Goal: Task Accomplishment & Management: Manage account settings

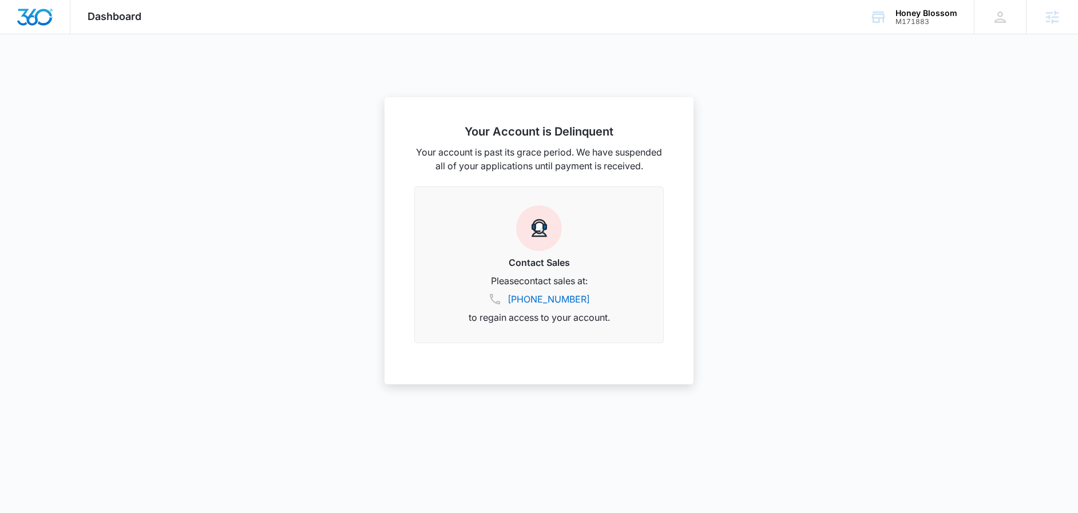
click at [110, 22] on span "Dashboard" at bounding box center [115, 16] width 54 height 12
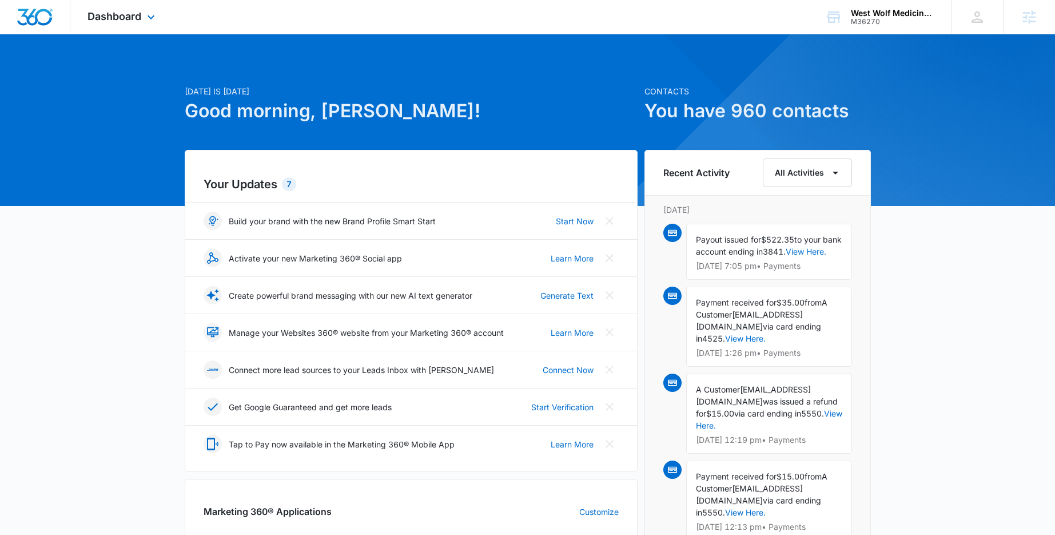
click at [141, 7] on div "Dashboard Apps Reputation Forms CRM Email Social Shop Payments POS Content Ads …" at bounding box center [122, 17] width 105 height 34
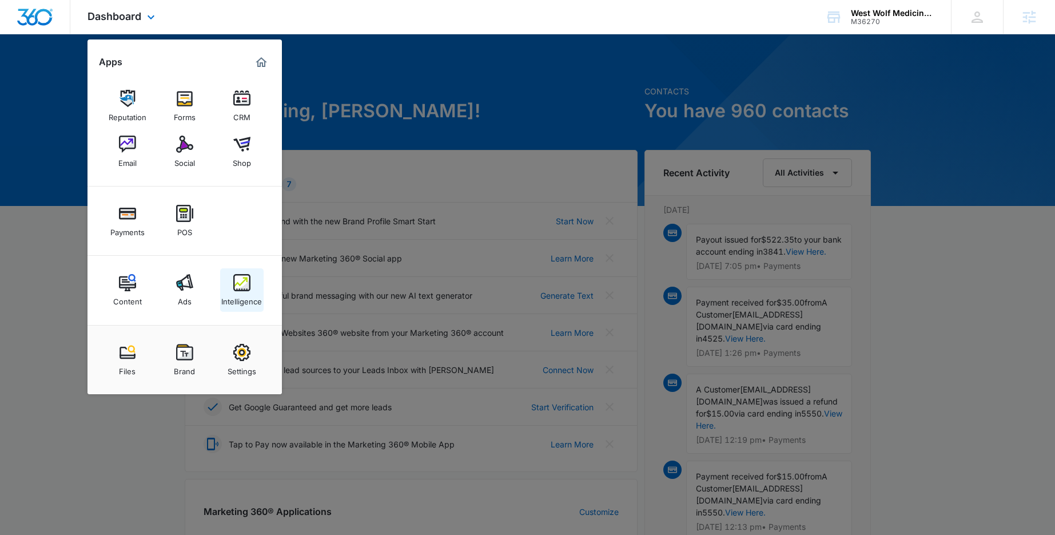
click at [237, 285] on img at bounding box center [241, 282] width 17 height 17
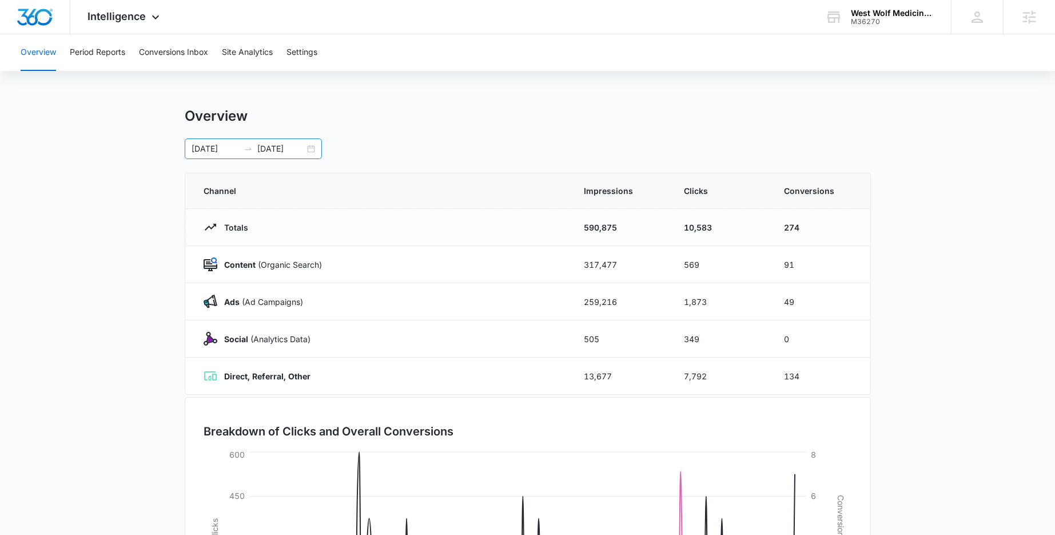
click at [314, 148] on div "01/01/2025 09/29/2025" at bounding box center [253, 148] width 137 height 21
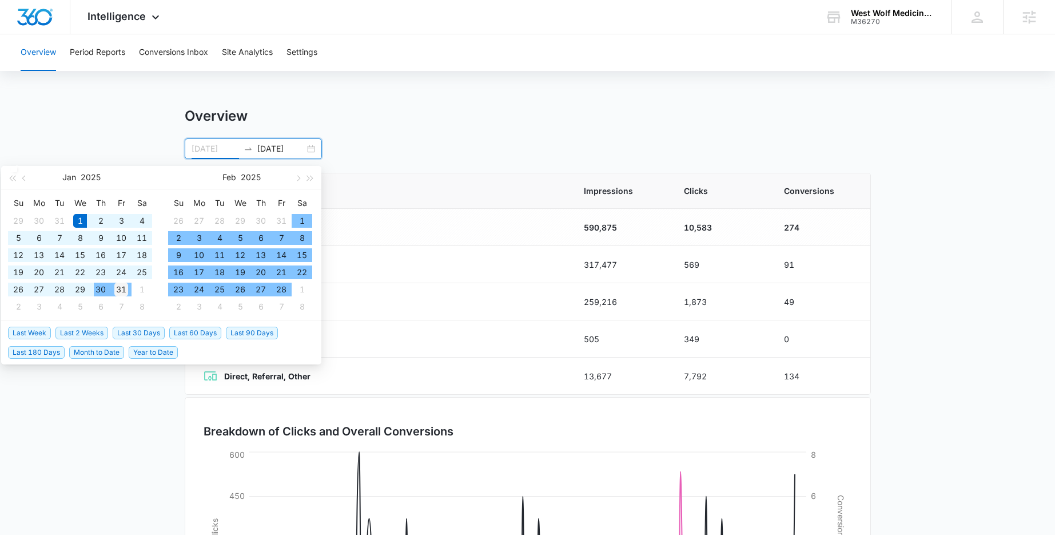
type input "01/31/2025"
click at [118, 288] on div "31" at bounding box center [121, 290] width 14 height 14
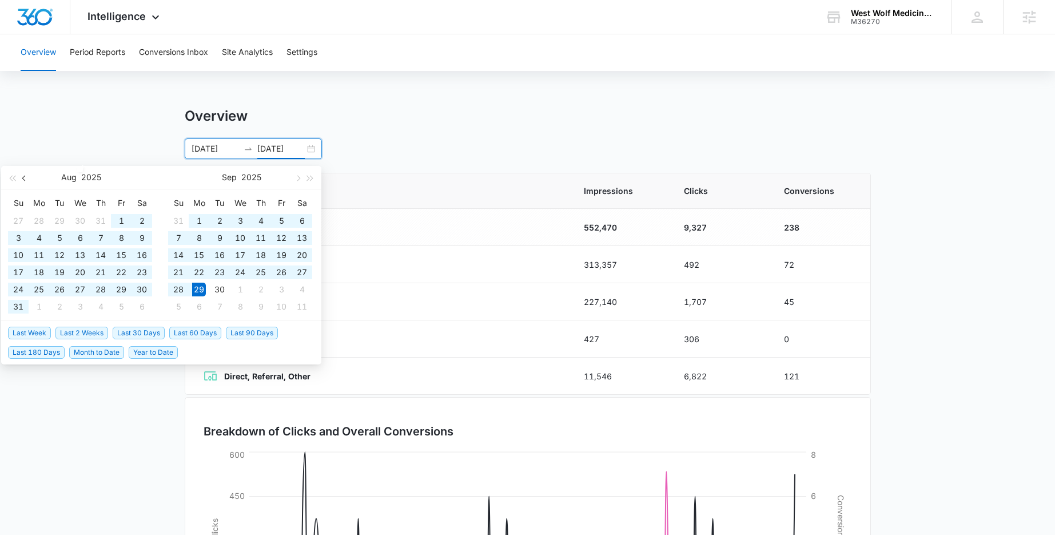
click at [22, 179] on button "button" at bounding box center [24, 177] width 13 height 23
click at [23, 178] on span "button" at bounding box center [25, 178] width 6 height 6
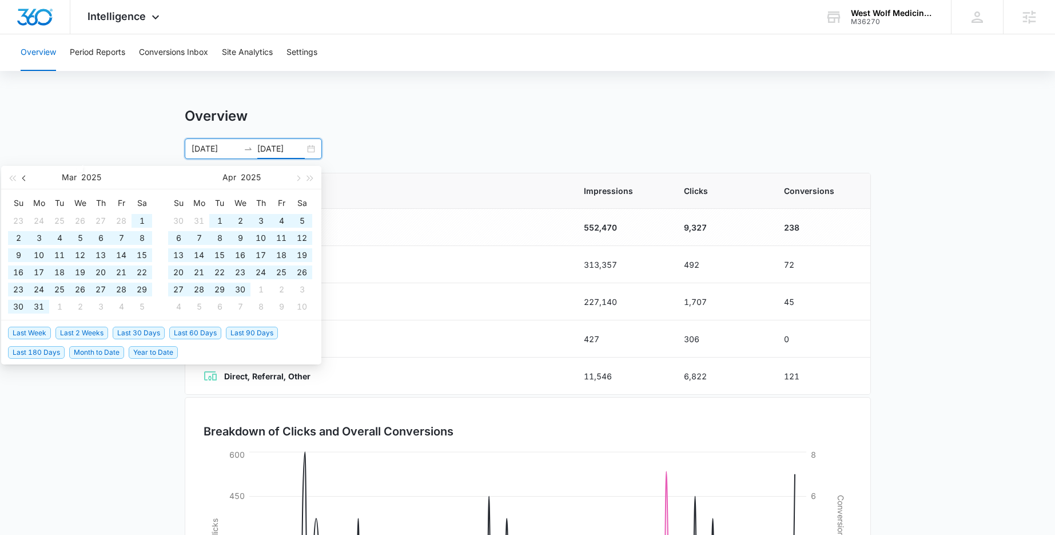
click at [23, 178] on span "button" at bounding box center [25, 178] width 6 height 6
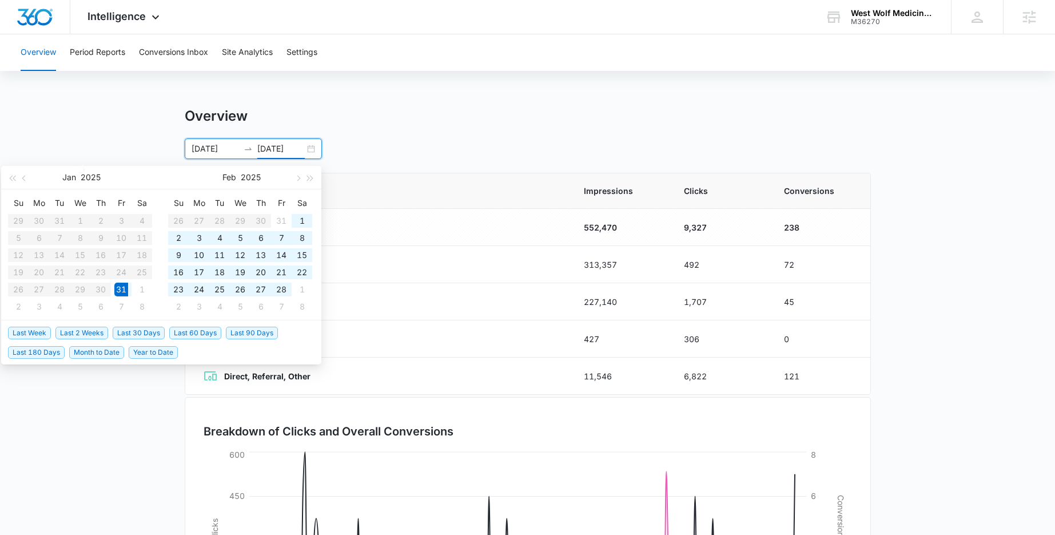
type input "01/31/2025"
click at [120, 287] on div "31" at bounding box center [121, 290] width 14 height 14
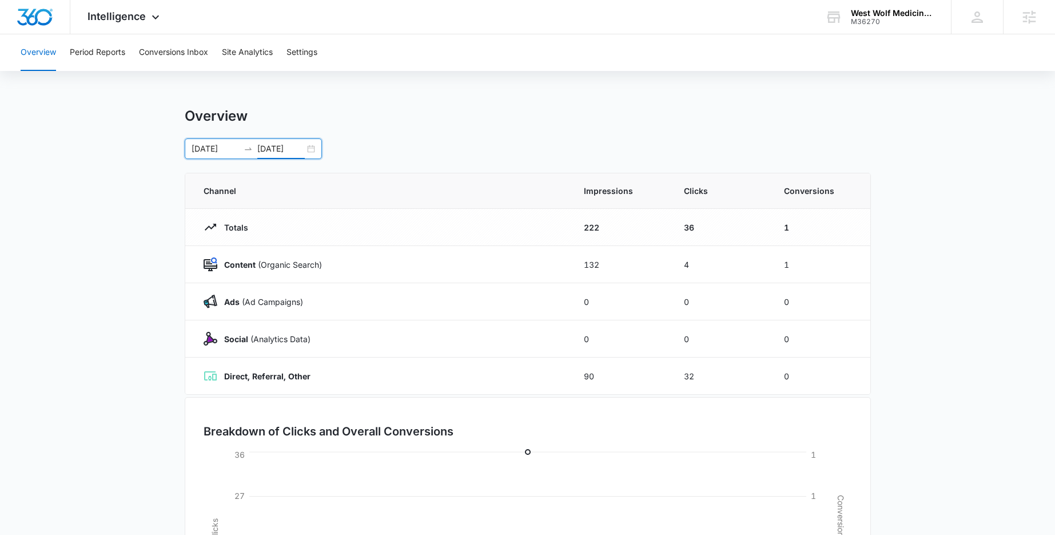
click at [309, 148] on div "01/31/2025 01/31/2025" at bounding box center [253, 148] width 137 height 21
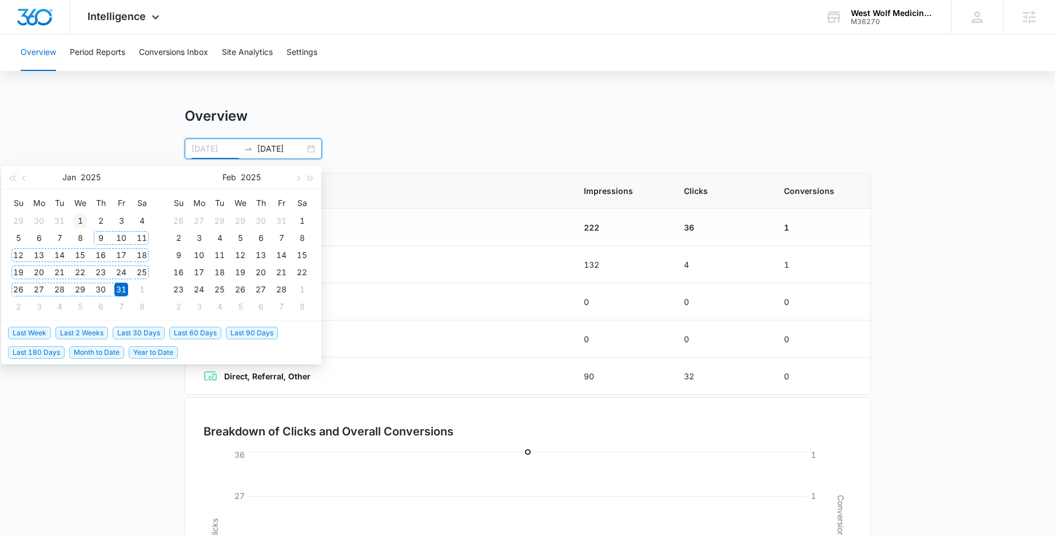
type input "01/01/2025"
click at [81, 216] on div "1" at bounding box center [80, 221] width 14 height 14
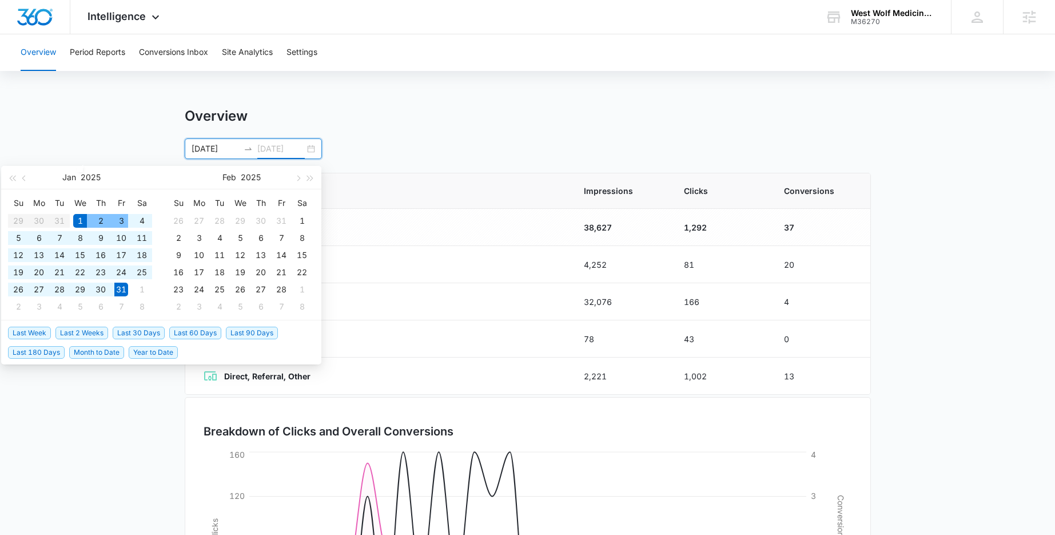
type input "01/31/2025"
click at [150, 129] on main "Overview 01/01/2025 01/31/2025 Jan 2025 Su Mo Tu We Th Fr Sa 29 30 31 1 2 3 4 5…" at bounding box center [527, 408] width 1055 height 601
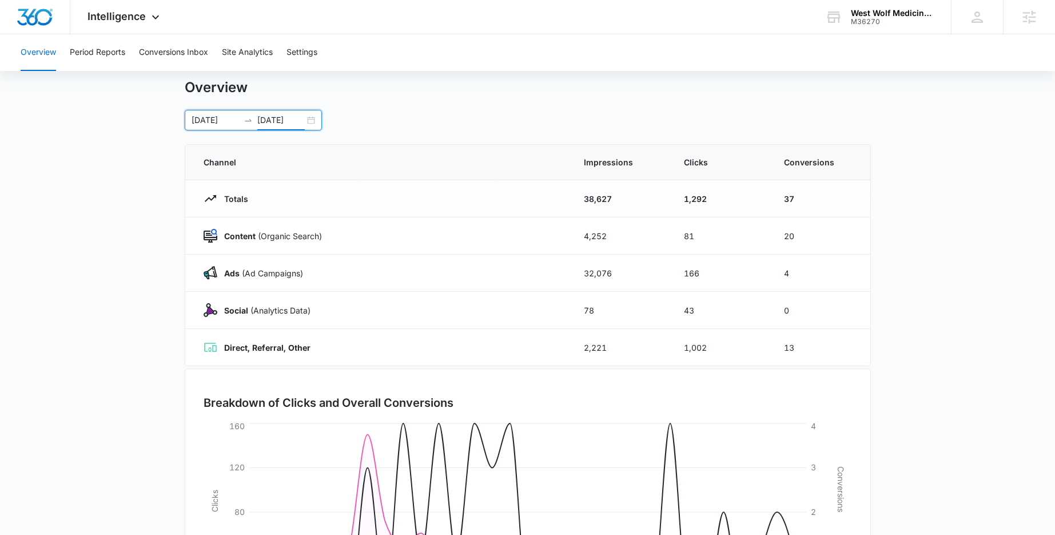
scroll to position [27, 0]
click at [246, 54] on button "Site Analytics" at bounding box center [247, 52] width 51 height 37
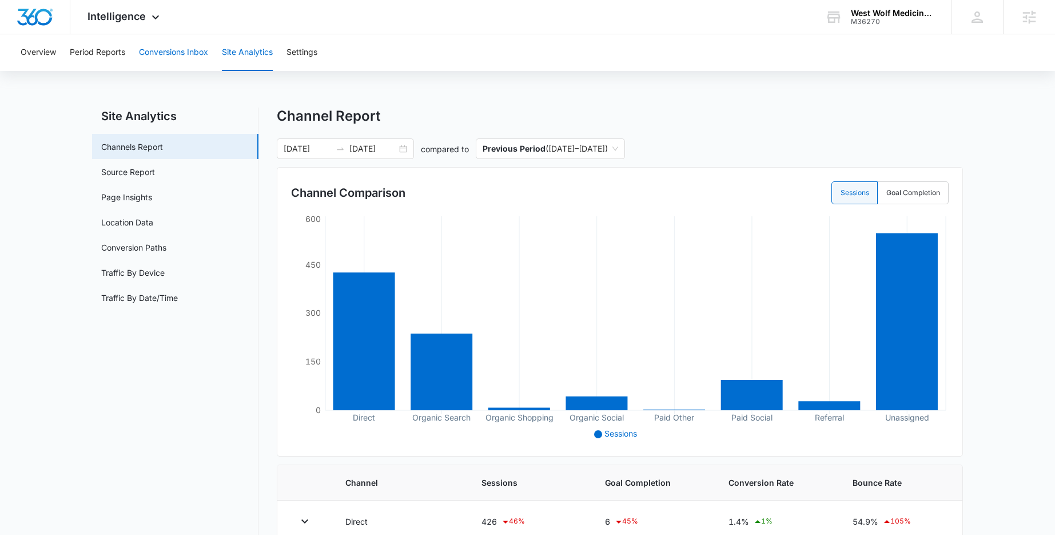
click at [186, 59] on button "Conversions Inbox" at bounding box center [173, 52] width 69 height 37
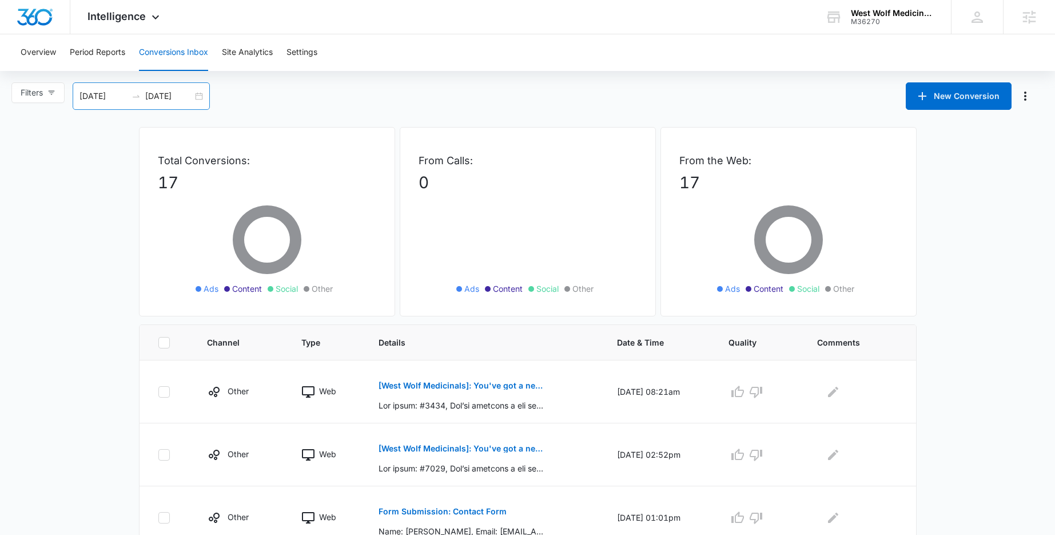
click at [198, 96] on div "09/06/2025 10/06/2025" at bounding box center [141, 95] width 137 height 27
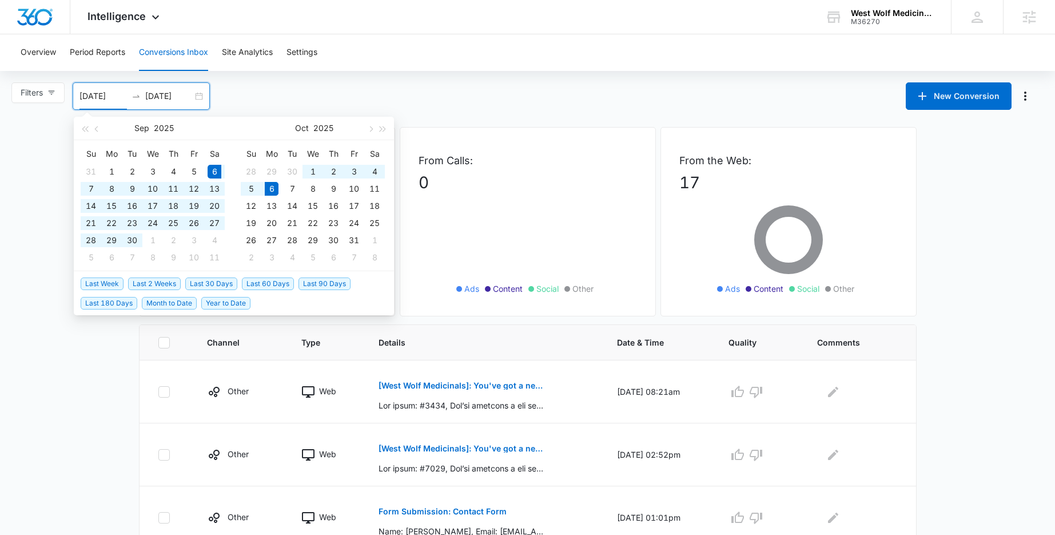
click at [311, 83] on div "Filters 09/06/2025 10/06/2025 New Conversion Sep 2025 Su Mo Tu We Th Fr Sa 31 1…" at bounding box center [527, 95] width 1055 height 27
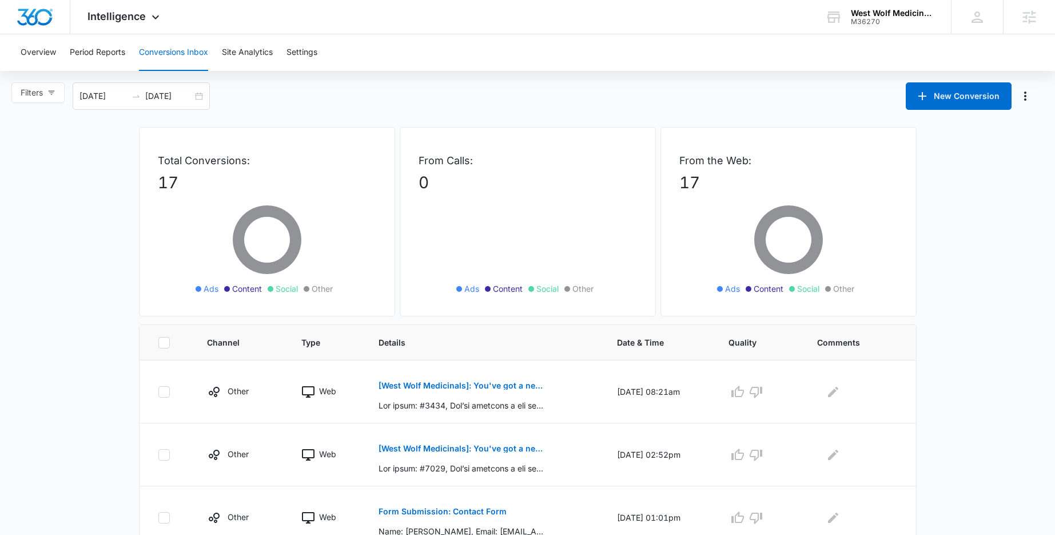
click at [61, 50] on div "Overview Period Reports Conversions Inbox Site Analytics Settings" at bounding box center [528, 52] width 1028 height 37
click at [99, 50] on button "Period Reports" at bounding box center [97, 52] width 55 height 37
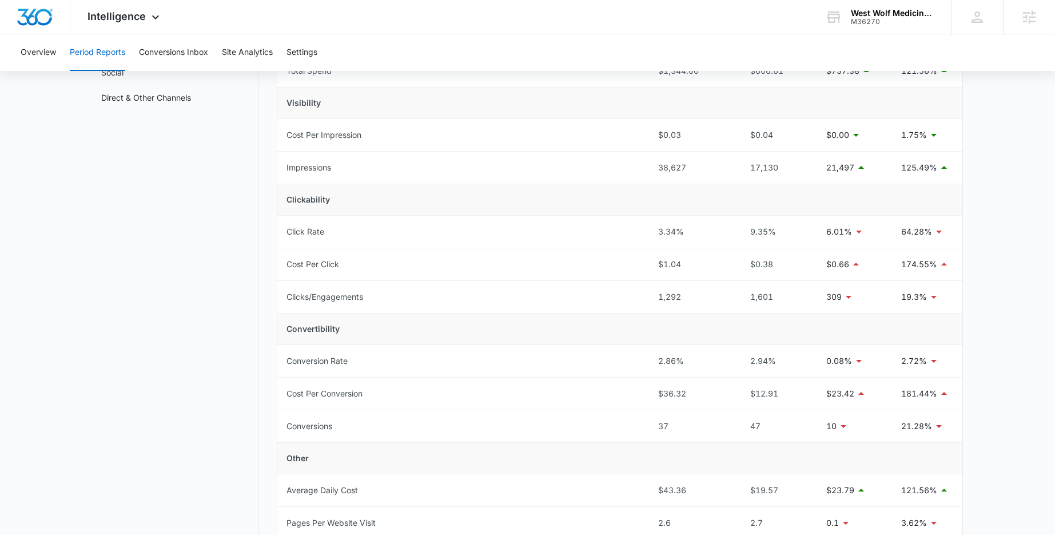
scroll to position [136, 0]
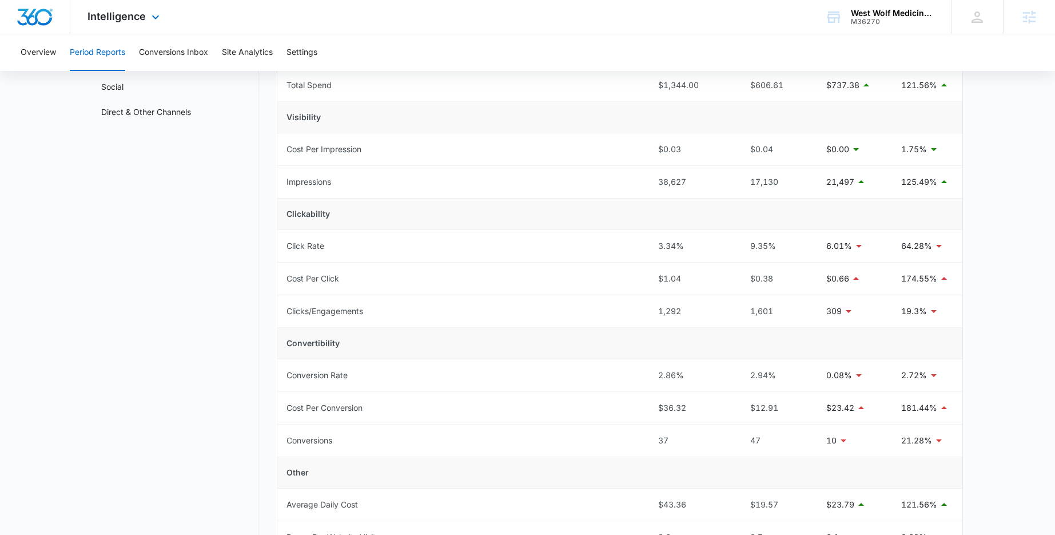
click at [151, 9] on div "Intelligence Apps Reputation Forms CRM Email Social Shop Payments POS Content A…" at bounding box center [124, 17] width 109 height 34
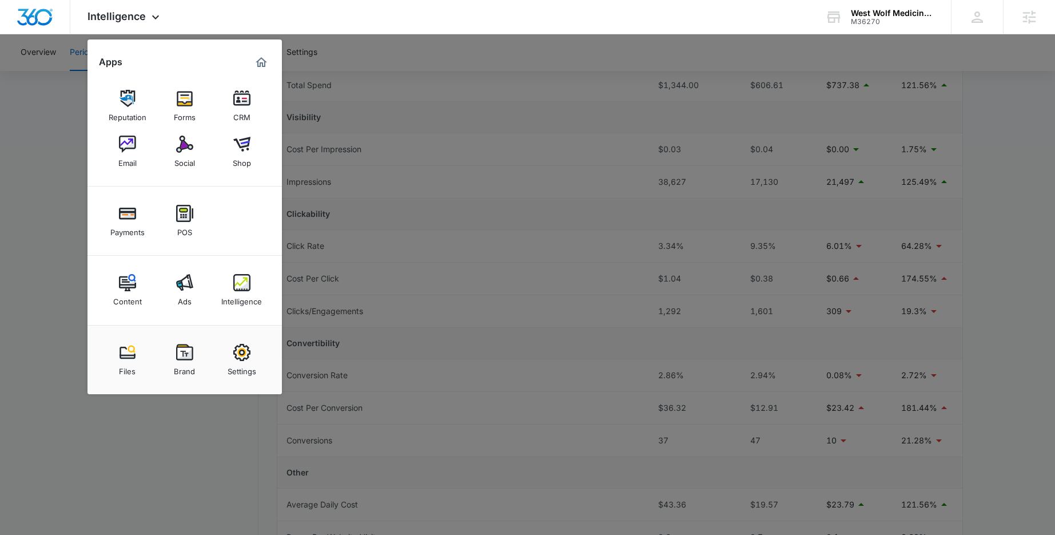
click at [58, 76] on div at bounding box center [527, 267] width 1055 height 535
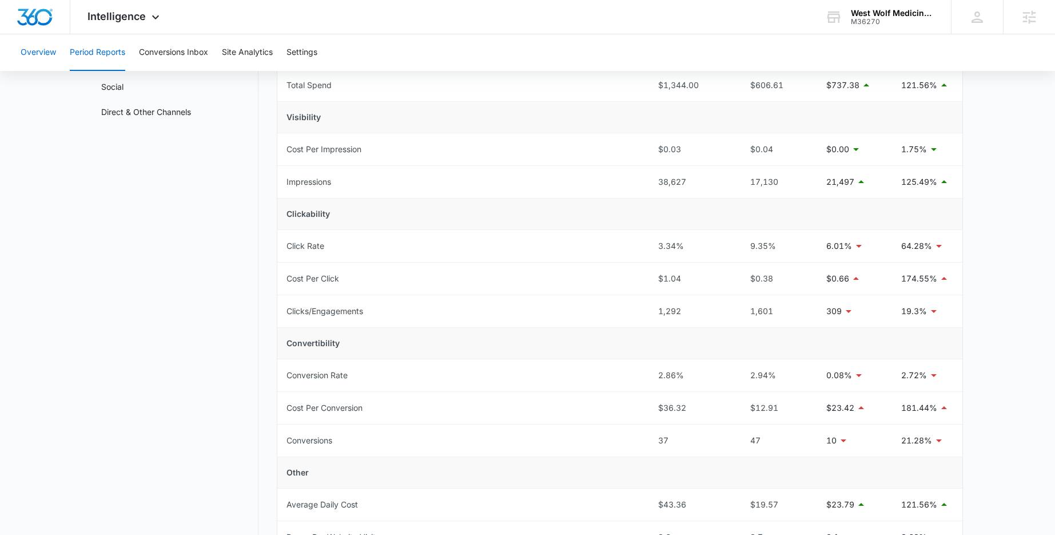
click at [47, 57] on button "Overview" at bounding box center [38, 52] width 35 height 37
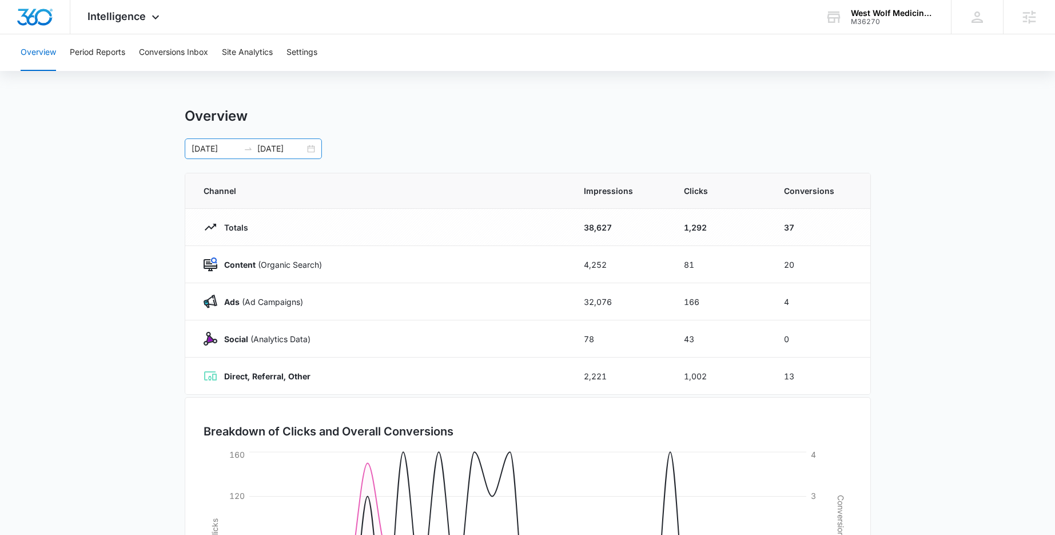
click at [314, 149] on div "01/01/2025 01/31/2025" at bounding box center [253, 148] width 137 height 21
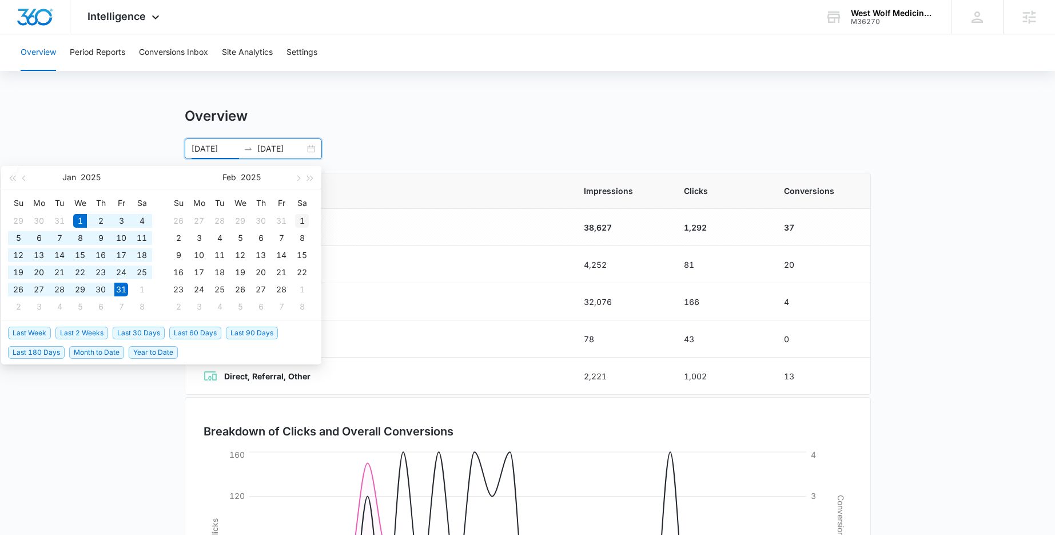
type input "02/01/2025"
click at [305, 219] on div "1" at bounding box center [302, 221] width 14 height 14
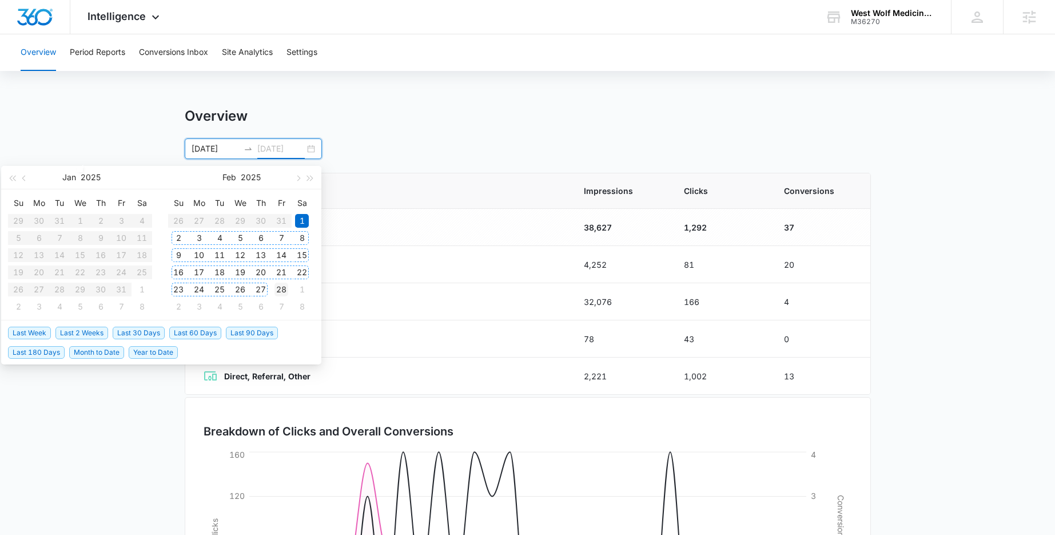
type input "02/28/2025"
click at [278, 291] on div "28" at bounding box center [282, 290] width 14 height 14
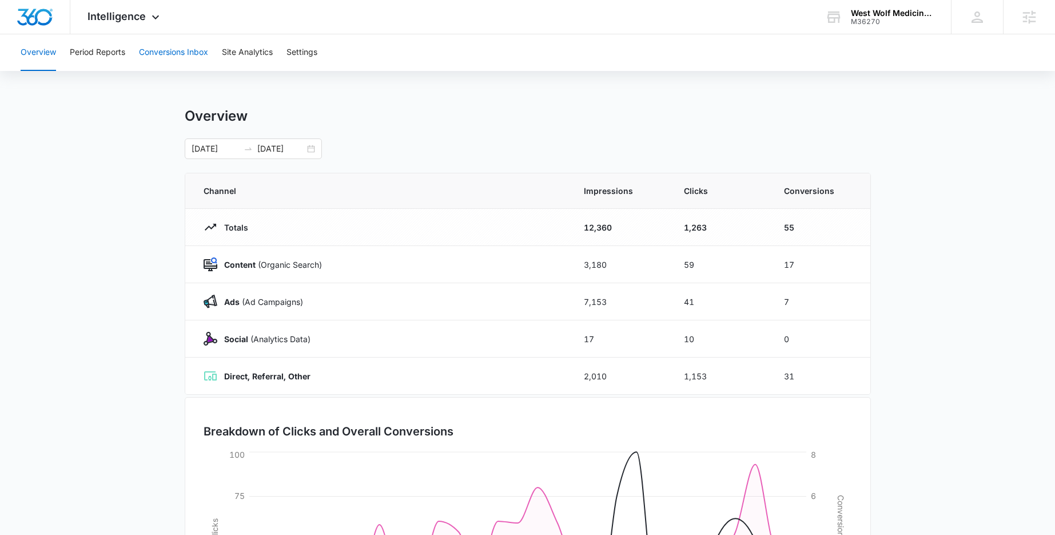
click at [176, 55] on button "Conversions Inbox" at bounding box center [173, 52] width 69 height 37
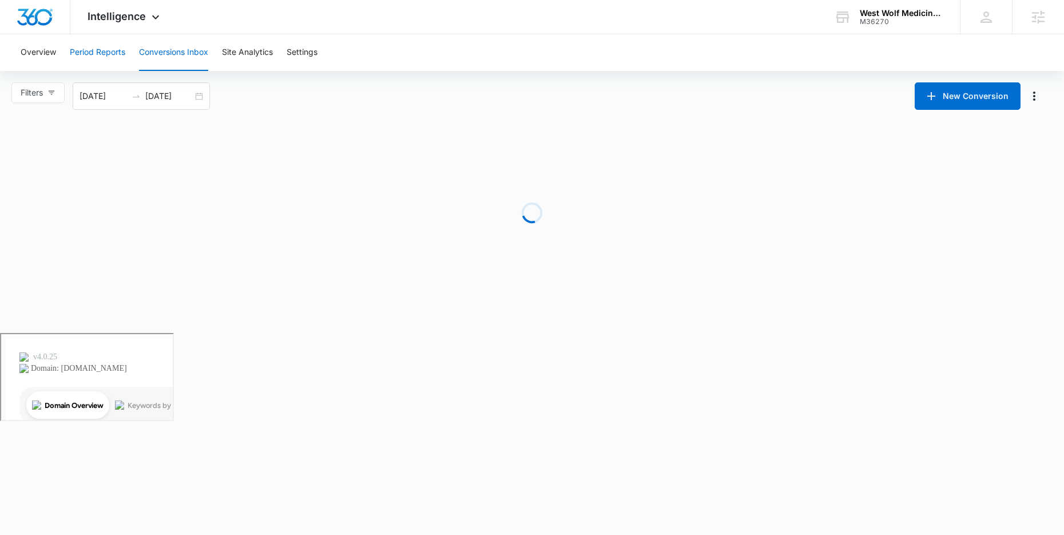
click at [89, 52] on button "Period Reports" at bounding box center [97, 52] width 55 height 37
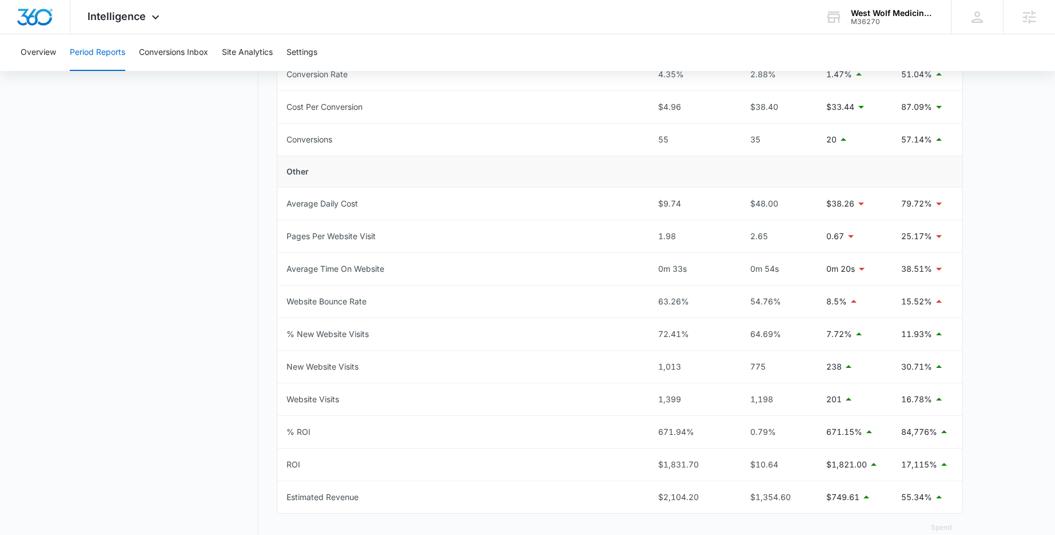
scroll to position [470, 0]
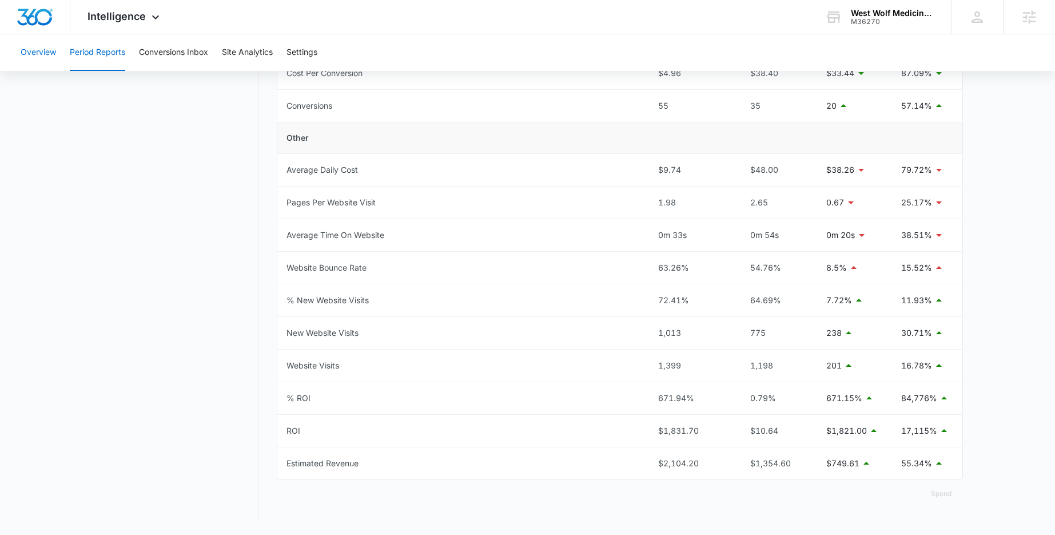
click at [46, 53] on button "Overview" at bounding box center [38, 52] width 35 height 37
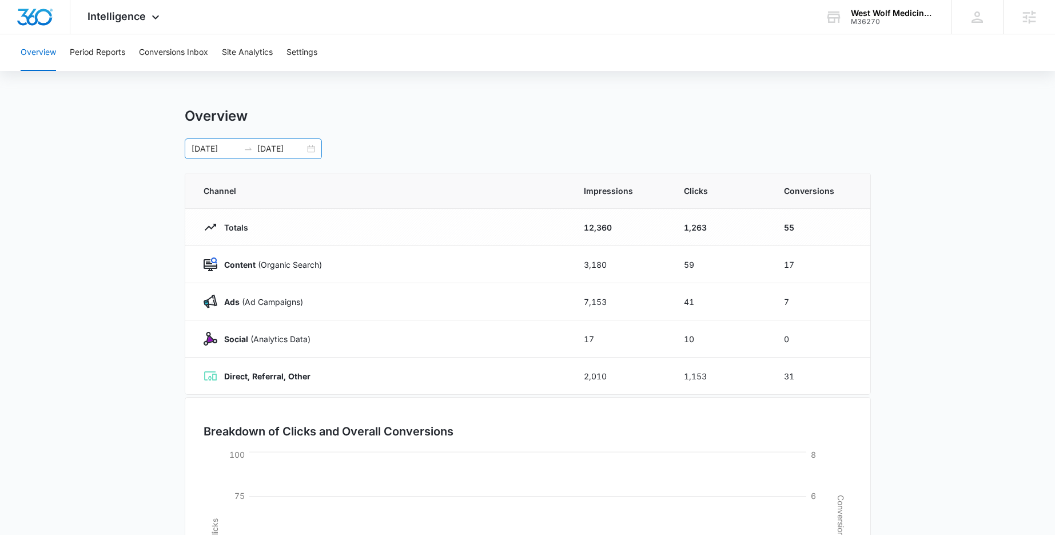
click at [311, 145] on div "02/01/2025 02/28/2025" at bounding box center [253, 148] width 137 height 21
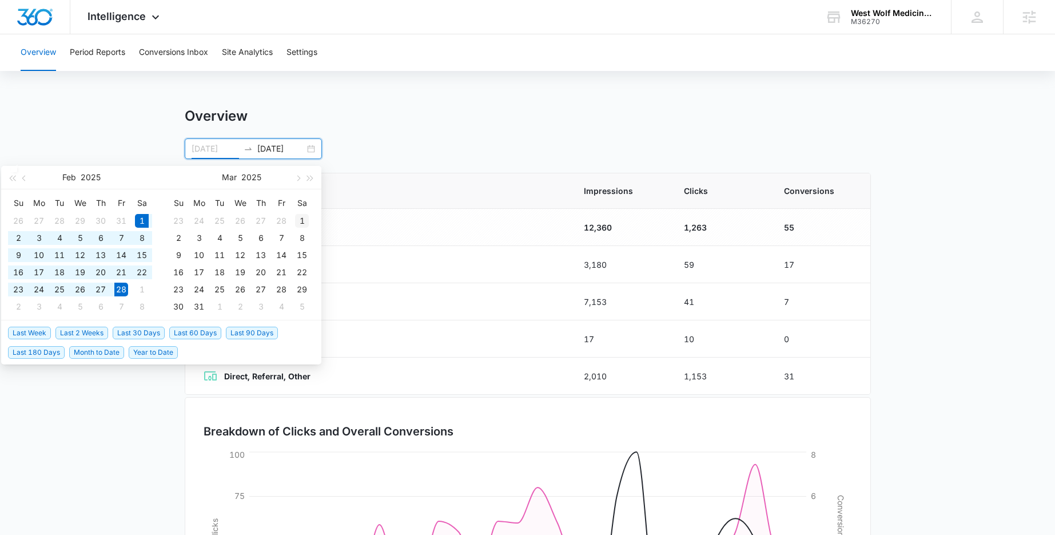
type input "03/01/2025"
click at [304, 219] on div "1" at bounding box center [302, 221] width 14 height 14
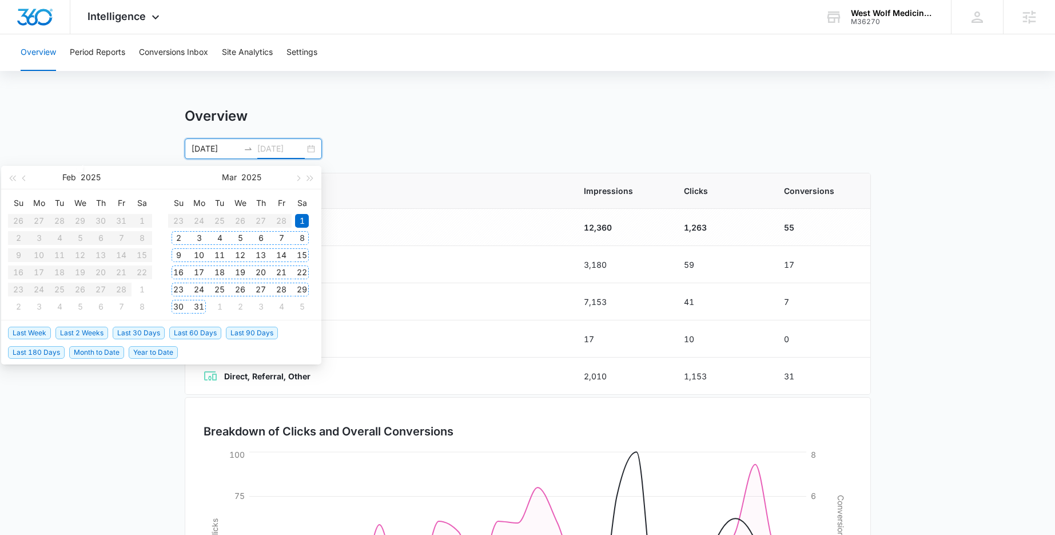
type input "03/31/2025"
click at [199, 306] on div "31" at bounding box center [199, 307] width 14 height 14
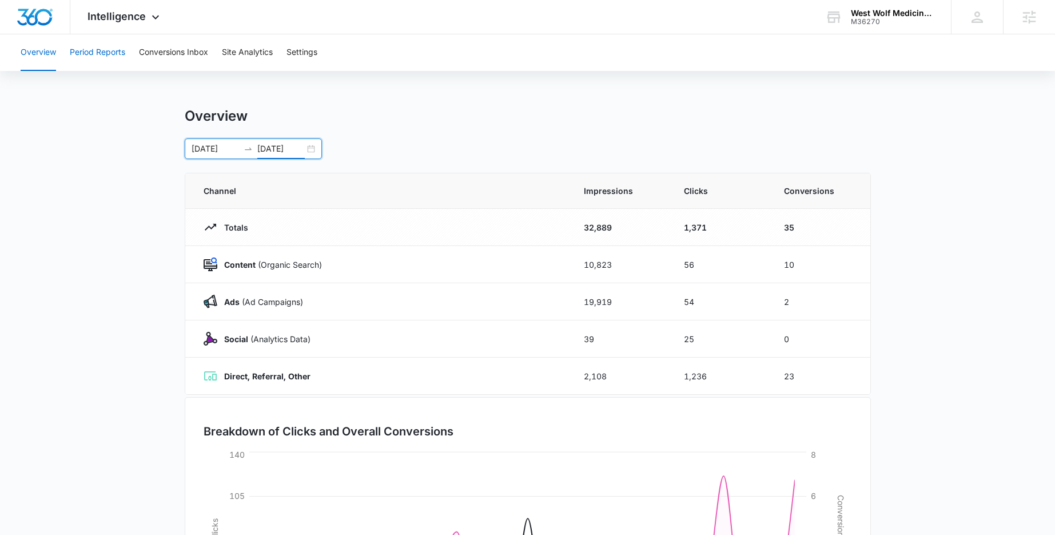
click at [98, 53] on button "Period Reports" at bounding box center [97, 52] width 55 height 37
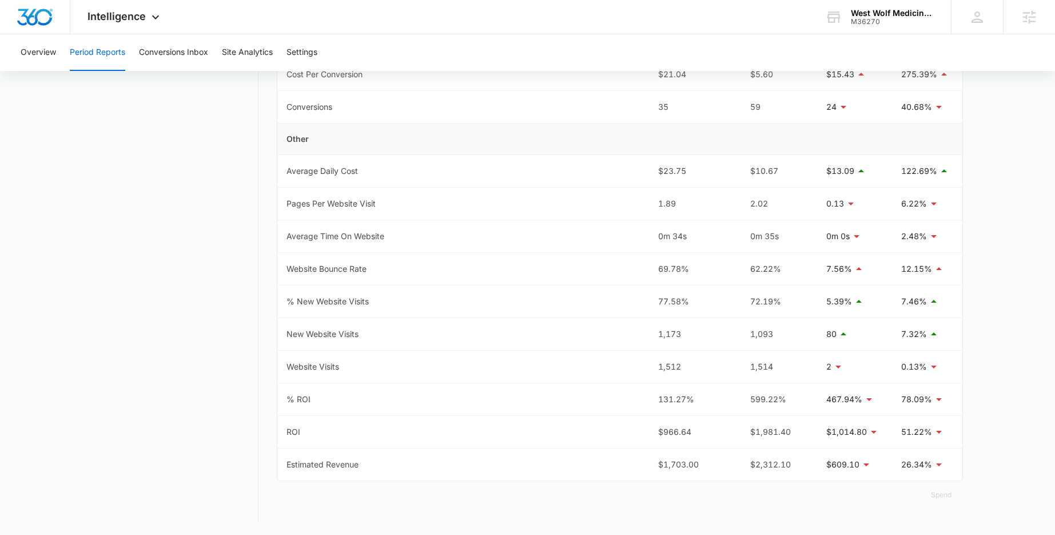
scroll to position [470, 0]
click at [44, 57] on button "Overview" at bounding box center [38, 52] width 35 height 37
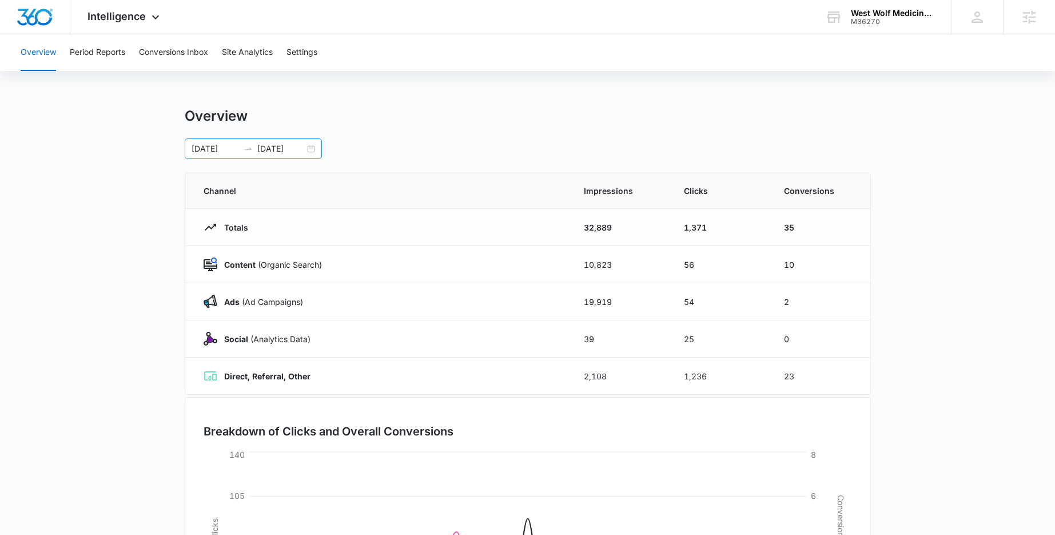
click at [306, 144] on div "03/01/2025 03/31/2025" at bounding box center [253, 148] width 137 height 21
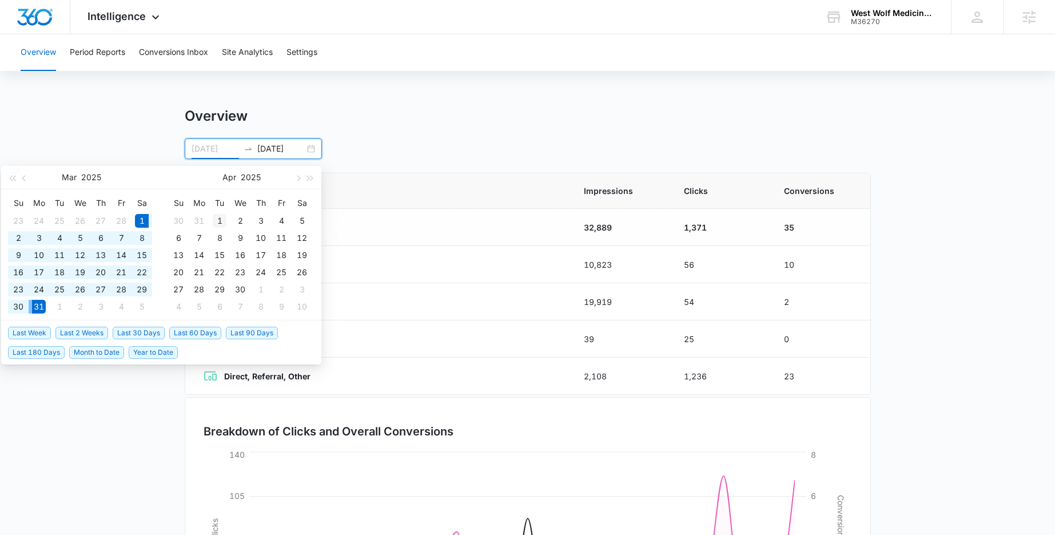
type input "04/01/2025"
click at [217, 221] on div "1" at bounding box center [220, 221] width 14 height 14
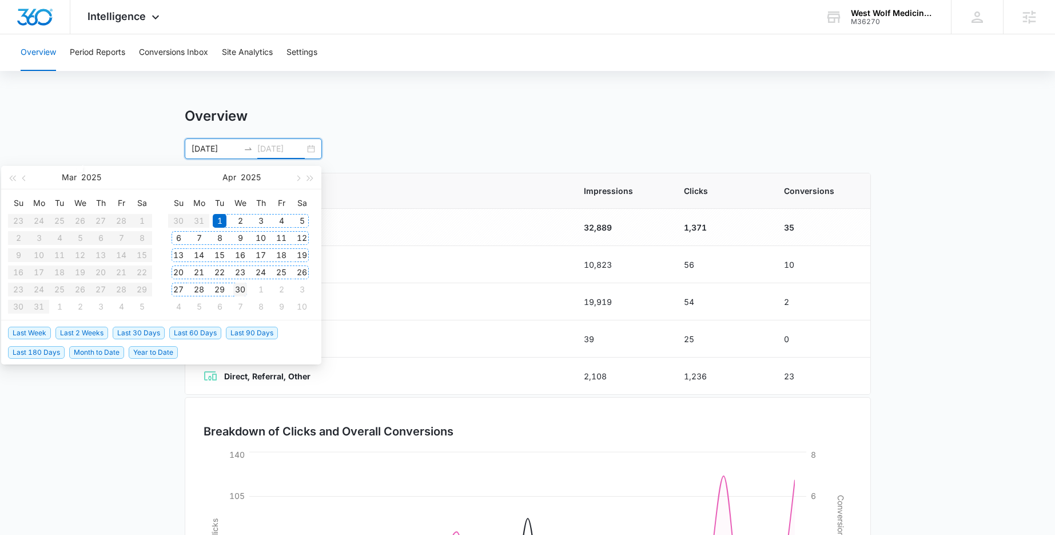
type input "04/30/2025"
click at [238, 287] on div "30" at bounding box center [240, 290] width 14 height 14
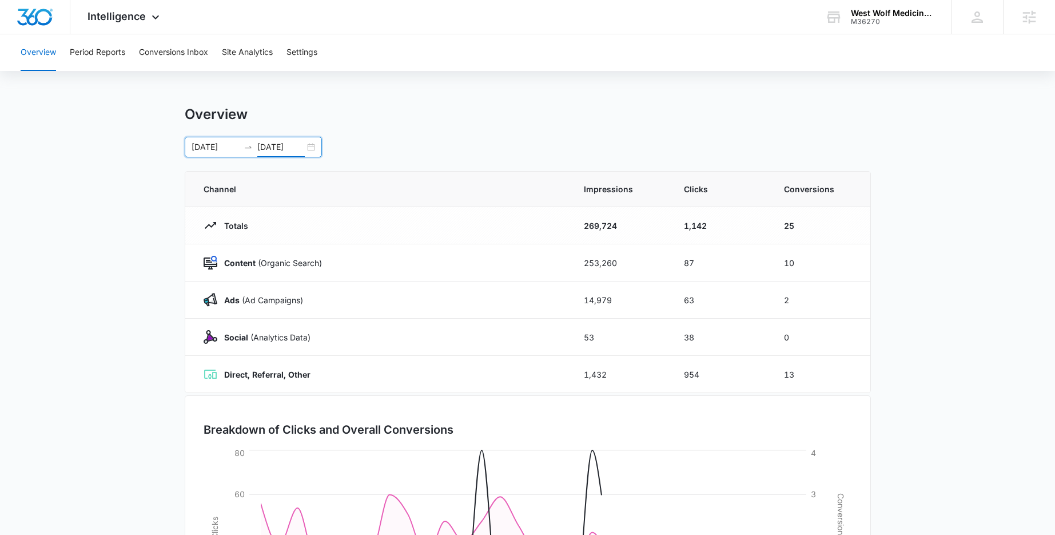
scroll to position [2, 0]
click at [98, 54] on button "Period Reports" at bounding box center [97, 52] width 55 height 37
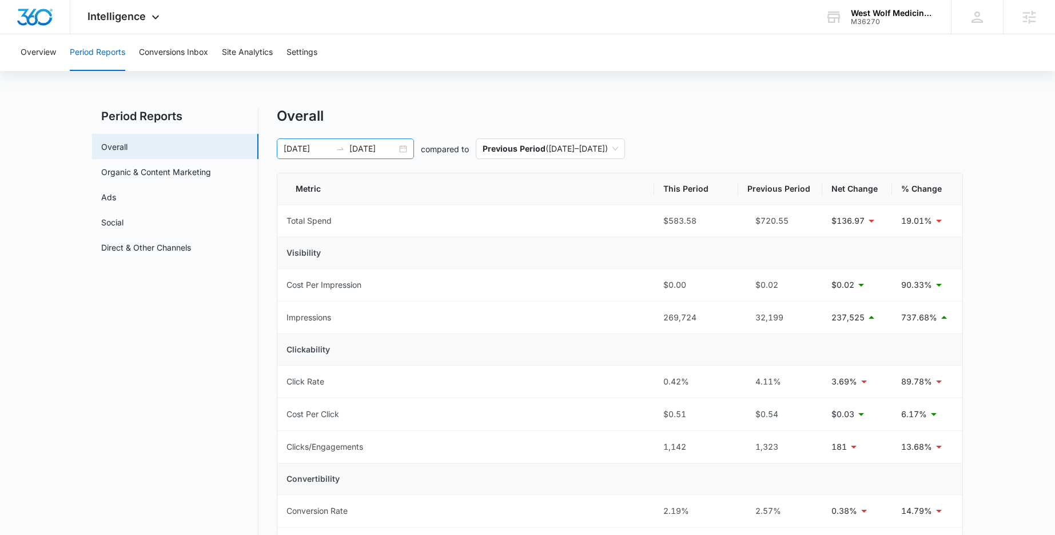
click at [403, 148] on div "04/01/2025 04/30/2025" at bounding box center [345, 148] width 137 height 21
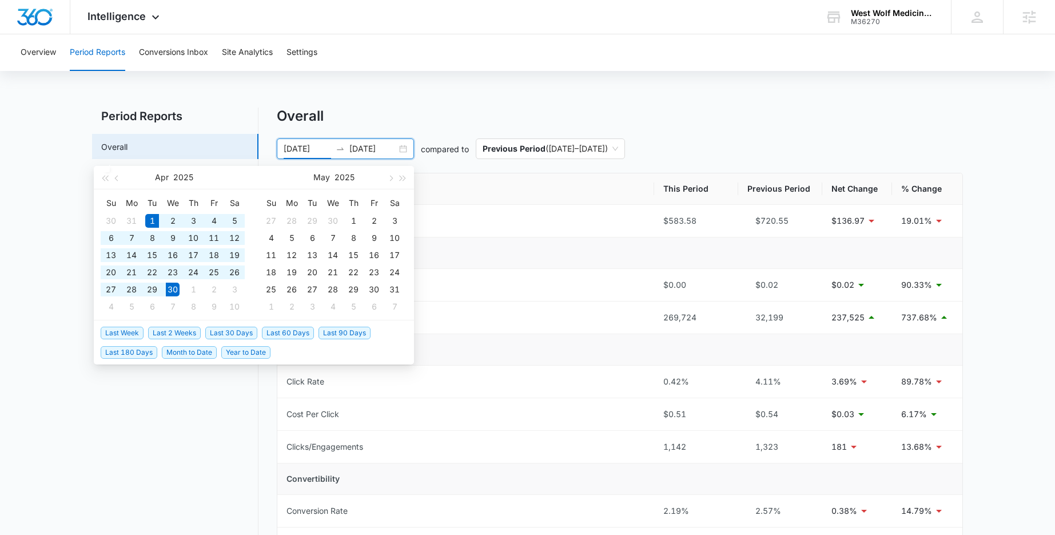
click at [392, 108] on div "Overall" at bounding box center [620, 116] width 686 height 17
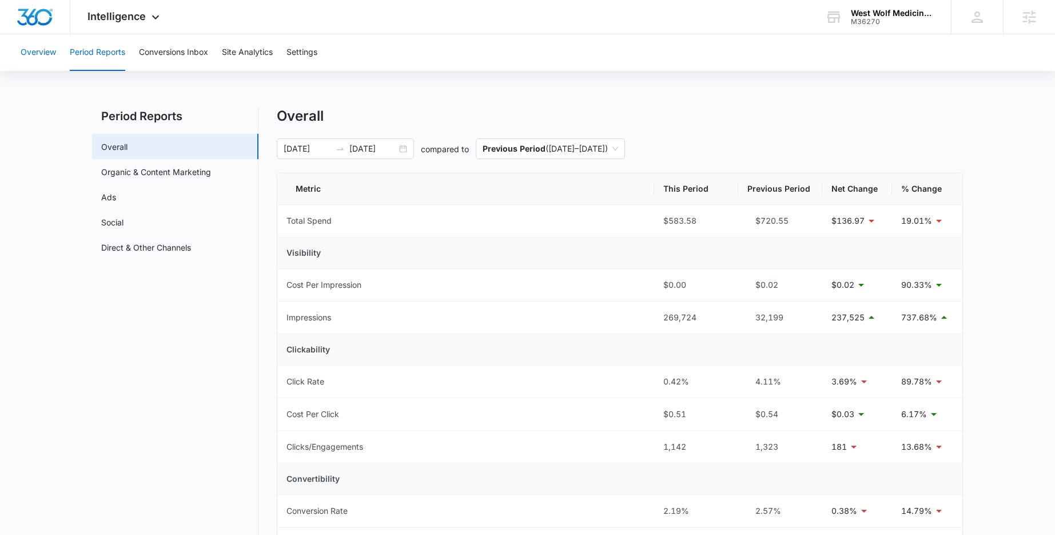
click at [44, 53] on button "Overview" at bounding box center [38, 52] width 35 height 37
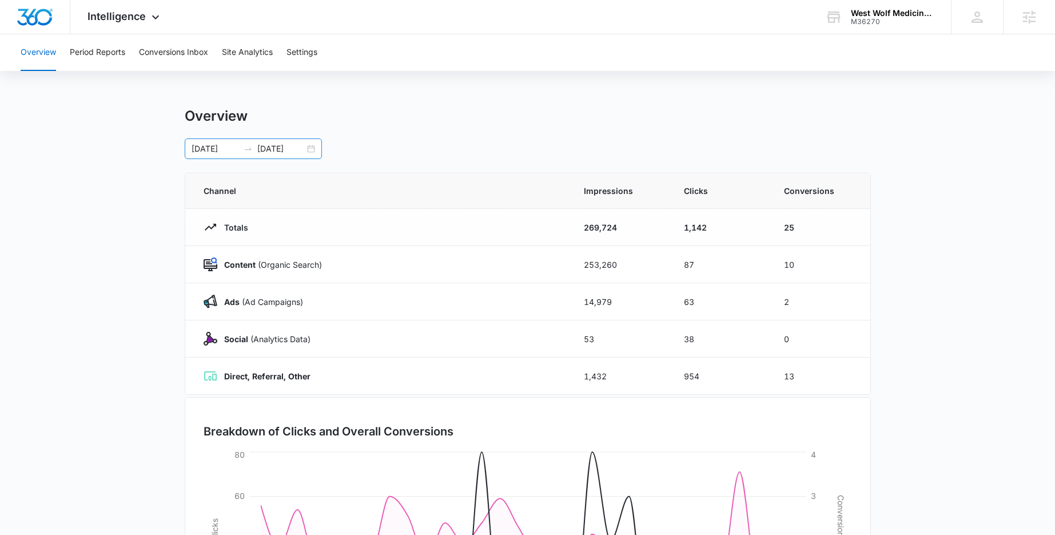
click at [311, 146] on div "04/01/2025 04/30/2025" at bounding box center [253, 148] width 137 height 21
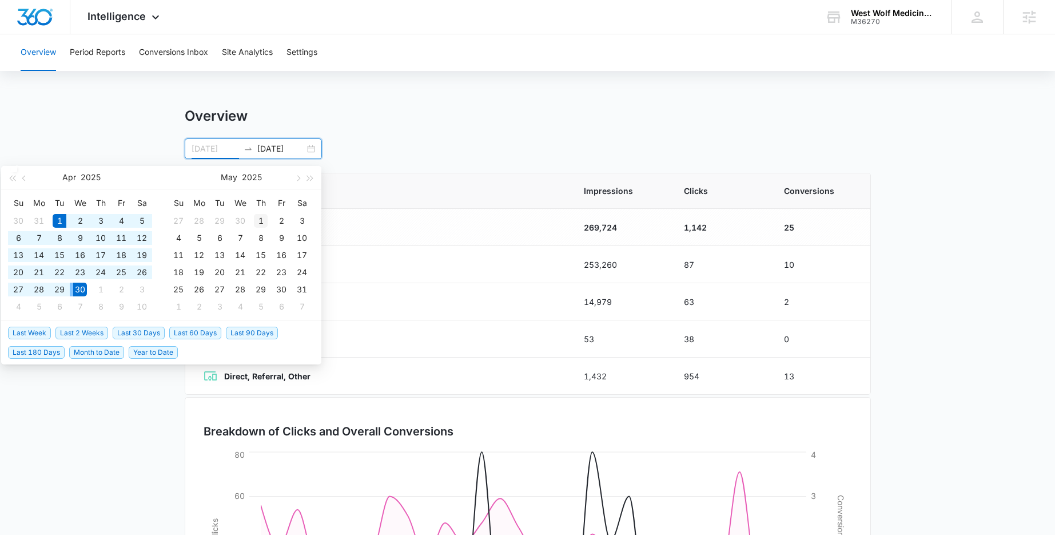
type input "05/01/2025"
click at [261, 221] on div "1" at bounding box center [261, 221] width 14 height 14
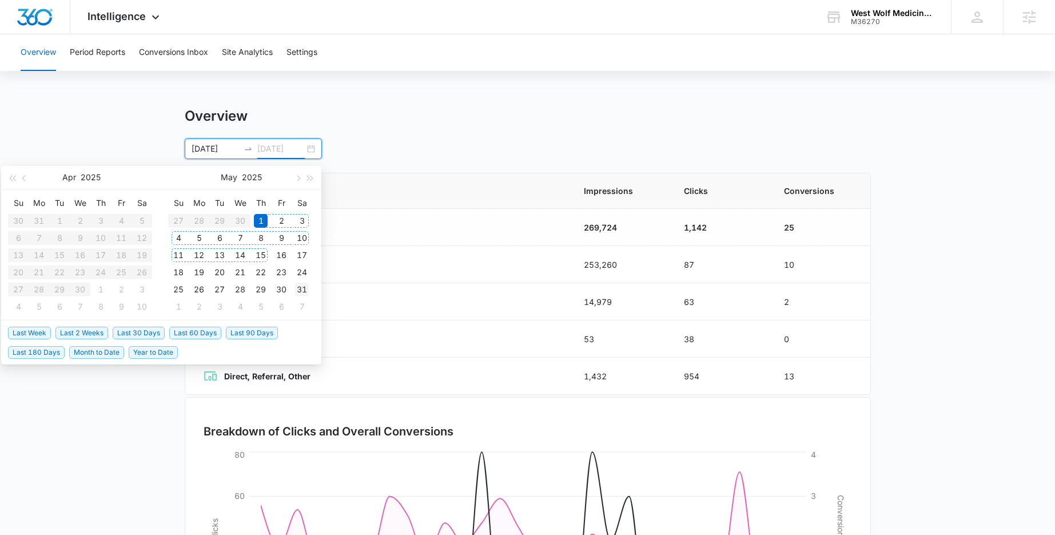
type input "05/31/2025"
click at [303, 292] on div "31" at bounding box center [302, 290] width 14 height 14
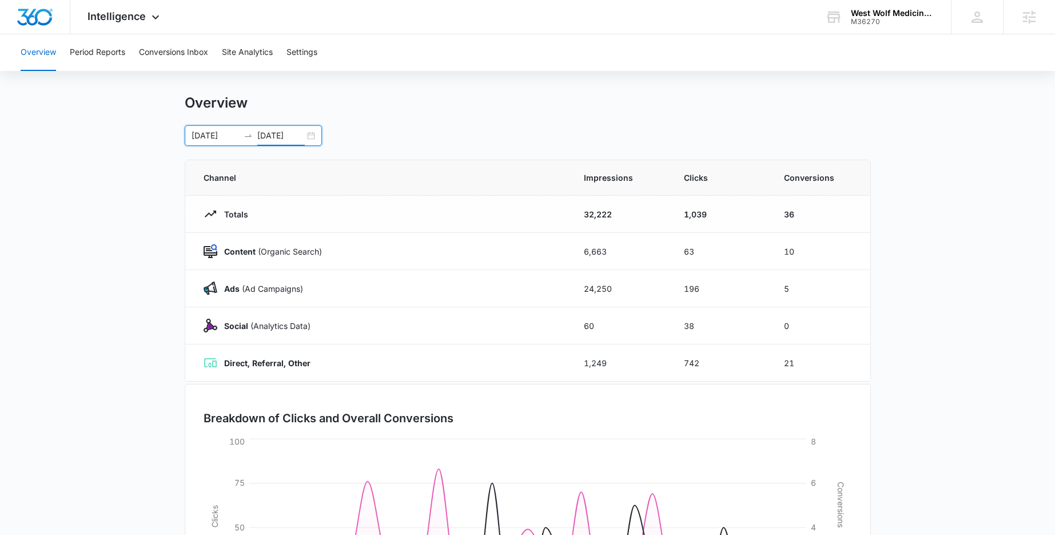
scroll to position [20, 0]
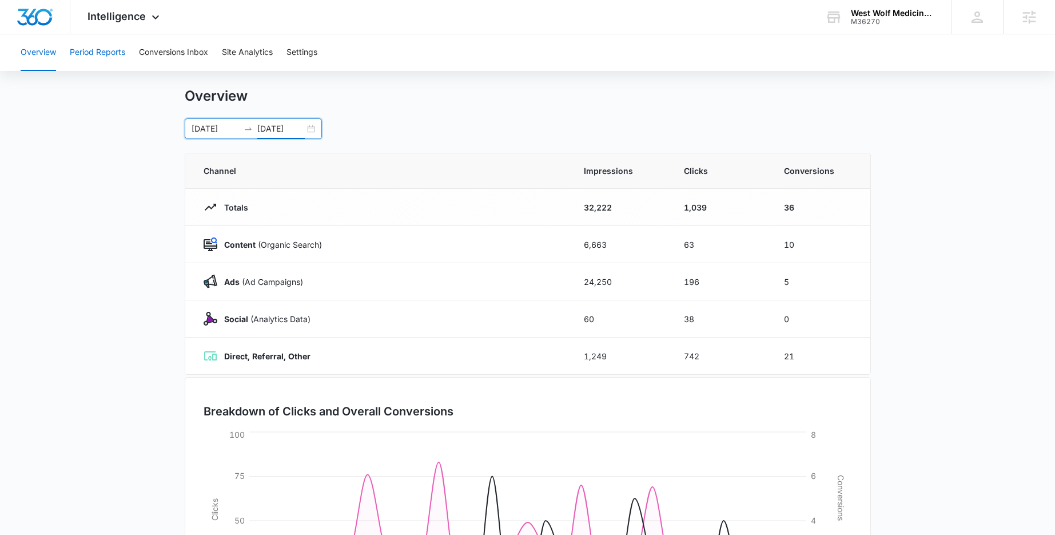
click at [77, 46] on button "Period Reports" at bounding box center [97, 52] width 55 height 37
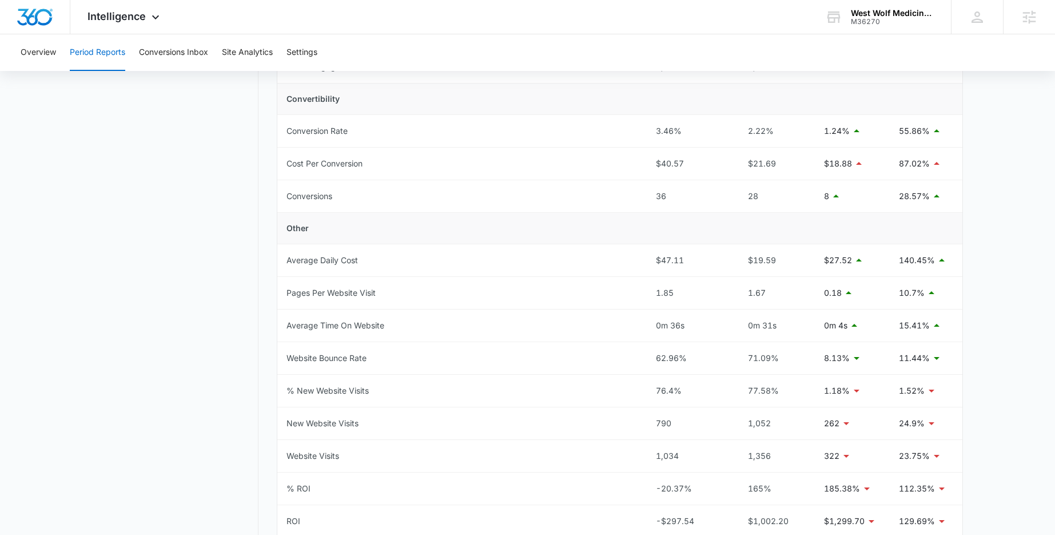
scroll to position [470, 0]
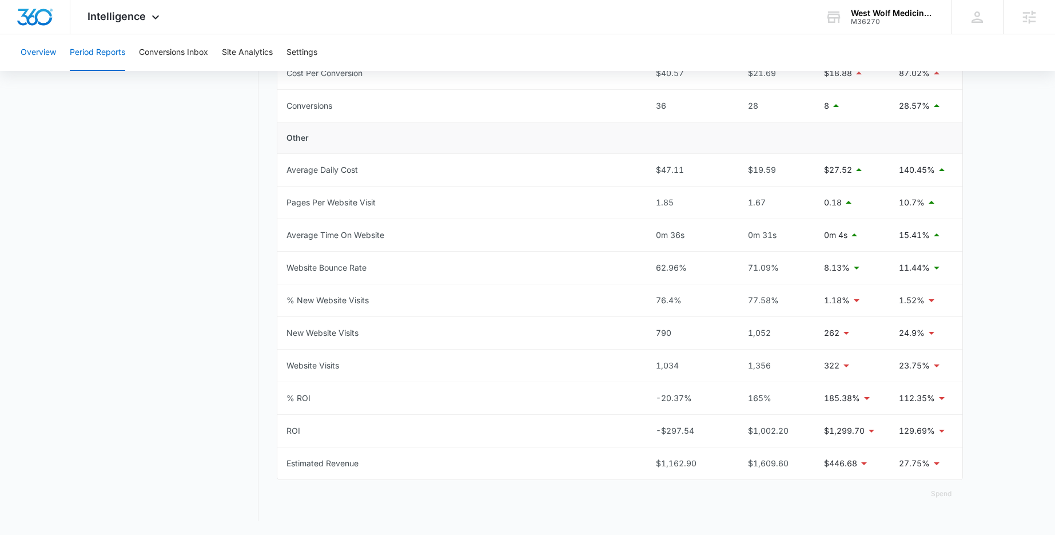
click at [47, 55] on button "Overview" at bounding box center [38, 52] width 35 height 37
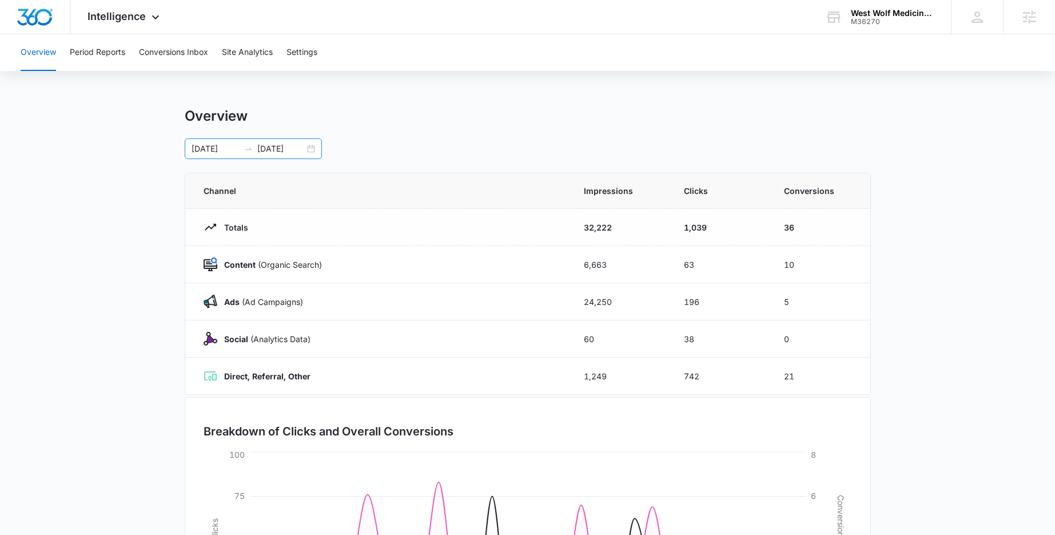
click at [309, 148] on div "05/01/2025 05/31/2025" at bounding box center [253, 148] width 137 height 21
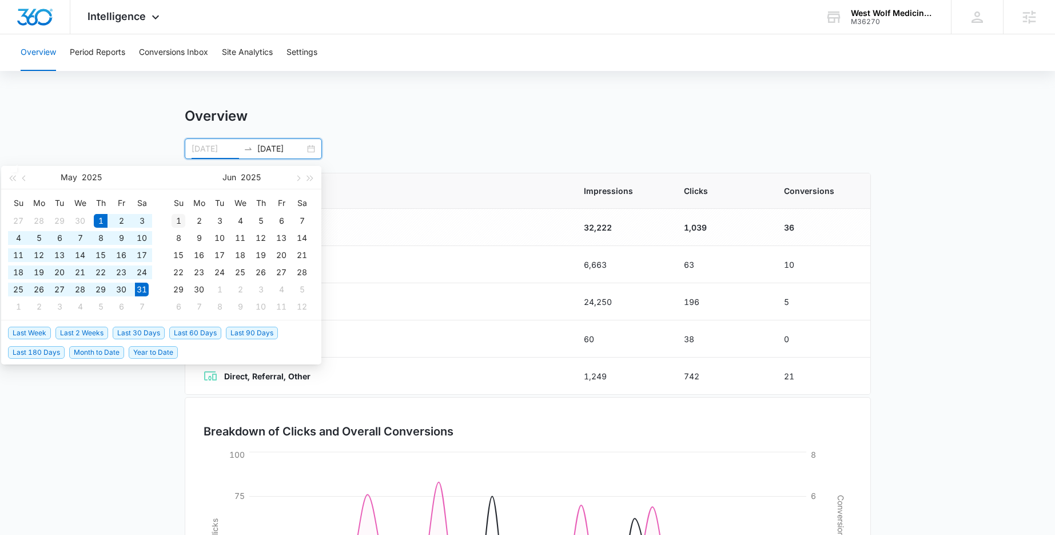
type input "06/01/2025"
click at [177, 223] on div "1" at bounding box center [179, 221] width 14 height 14
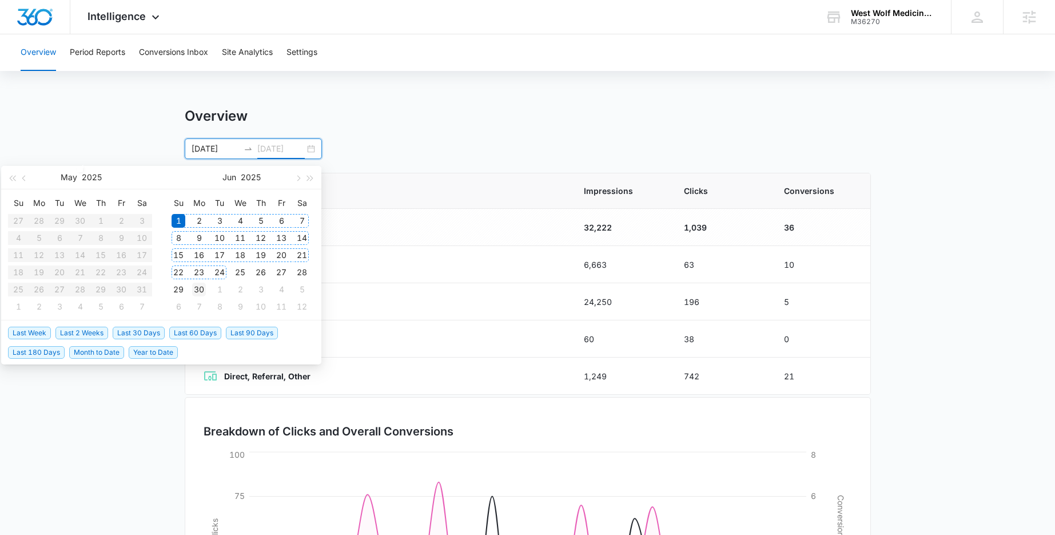
type input "06/30/2025"
click at [202, 287] on div "30" at bounding box center [199, 290] width 14 height 14
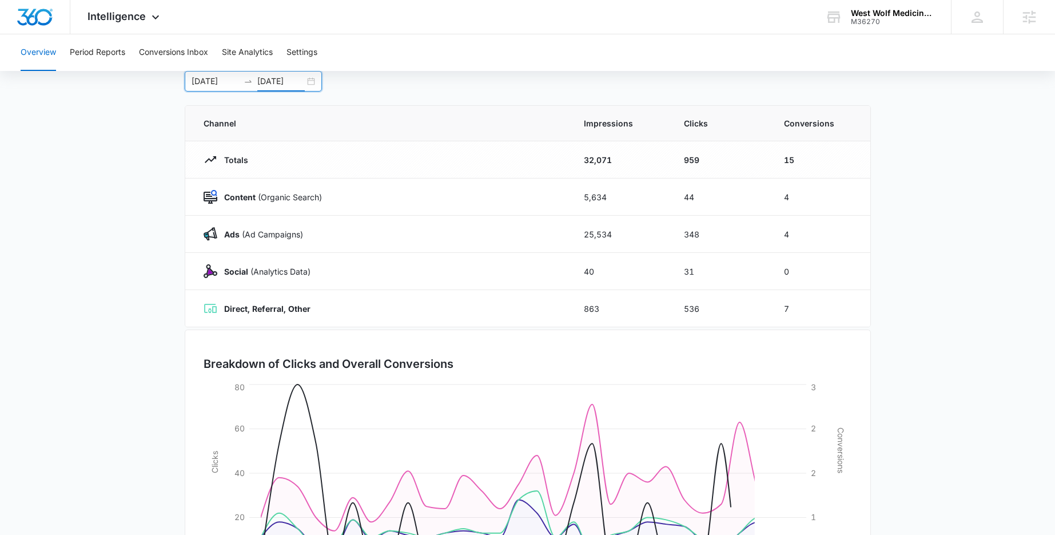
scroll to position [50, 0]
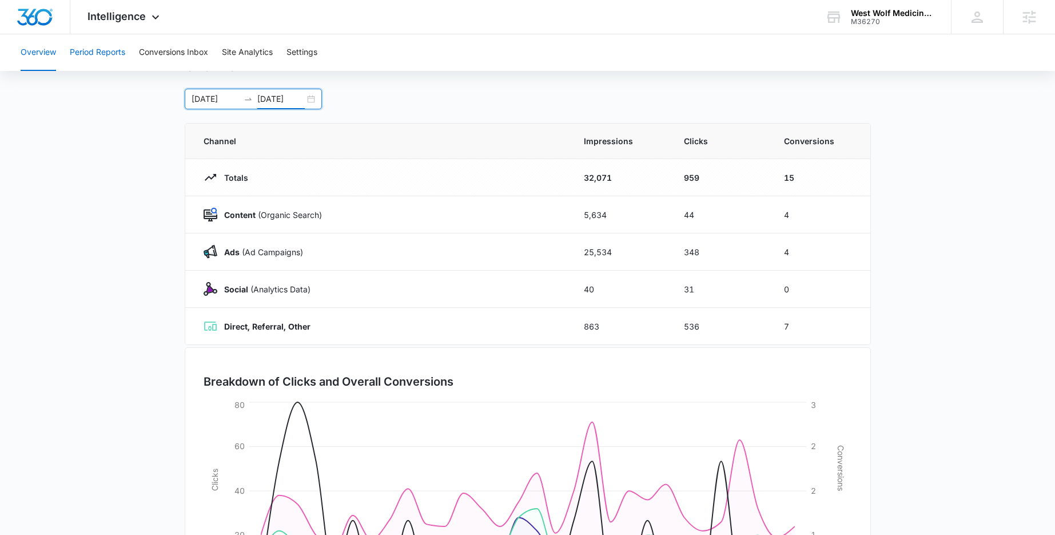
click at [101, 58] on button "Period Reports" at bounding box center [97, 52] width 55 height 37
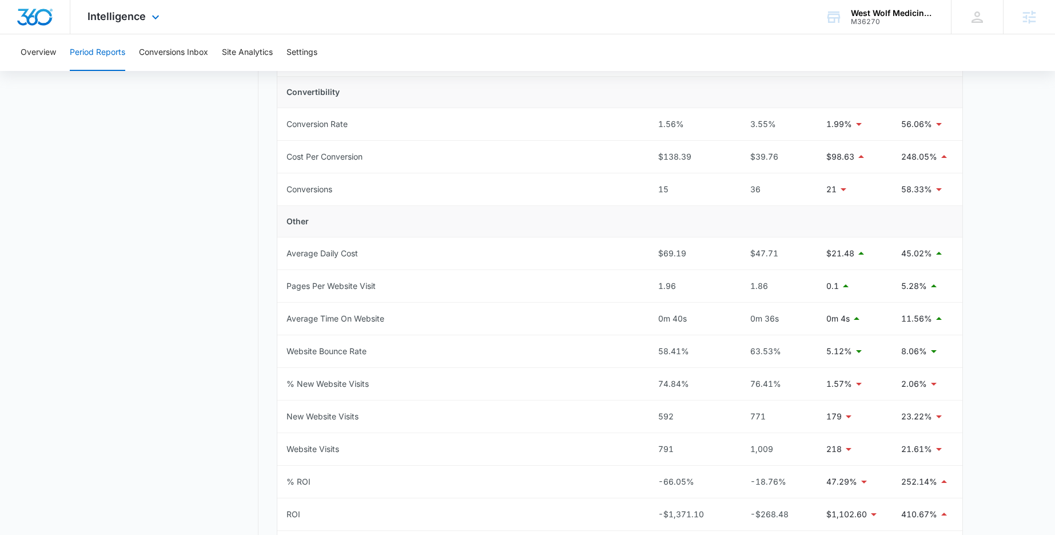
scroll to position [387, 0]
click at [35, 54] on button "Overview" at bounding box center [38, 52] width 35 height 37
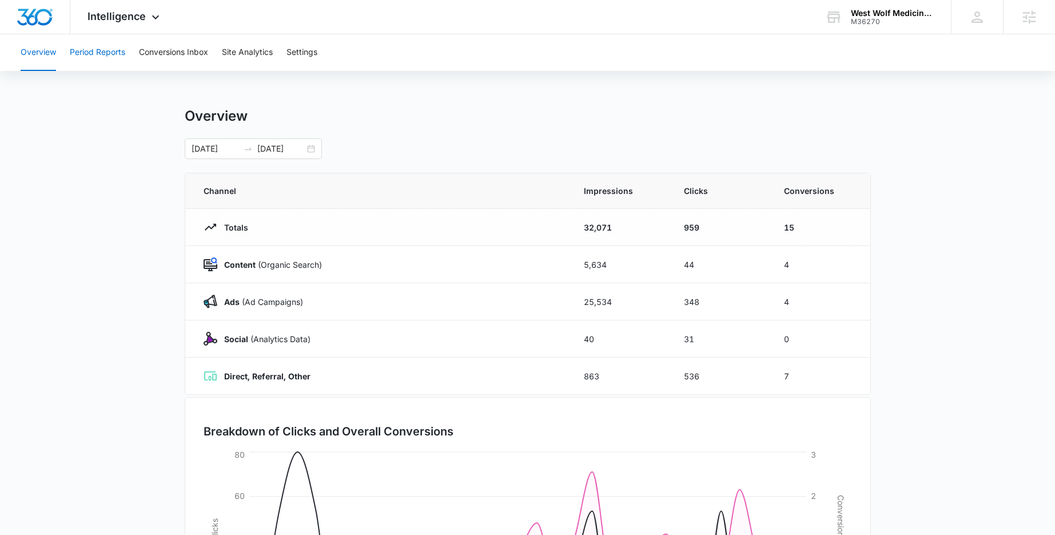
click at [94, 57] on button "Period Reports" at bounding box center [97, 52] width 55 height 37
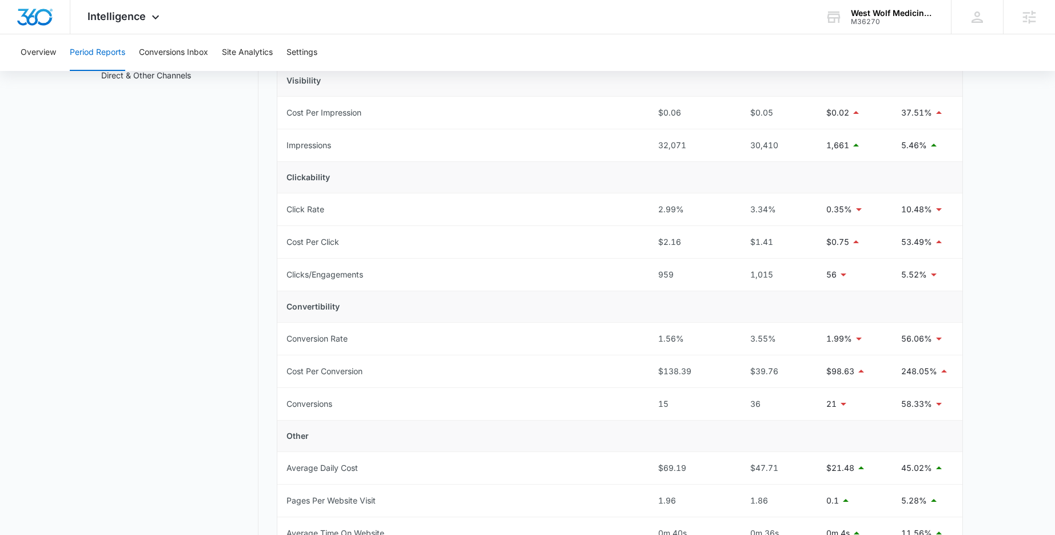
scroll to position [110, 0]
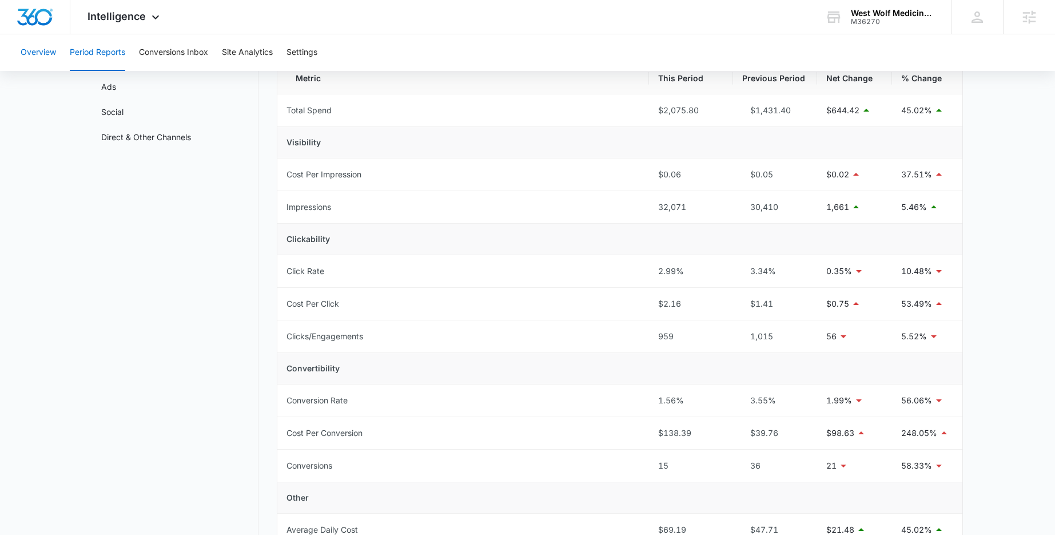
click at [41, 53] on button "Overview" at bounding box center [38, 52] width 35 height 37
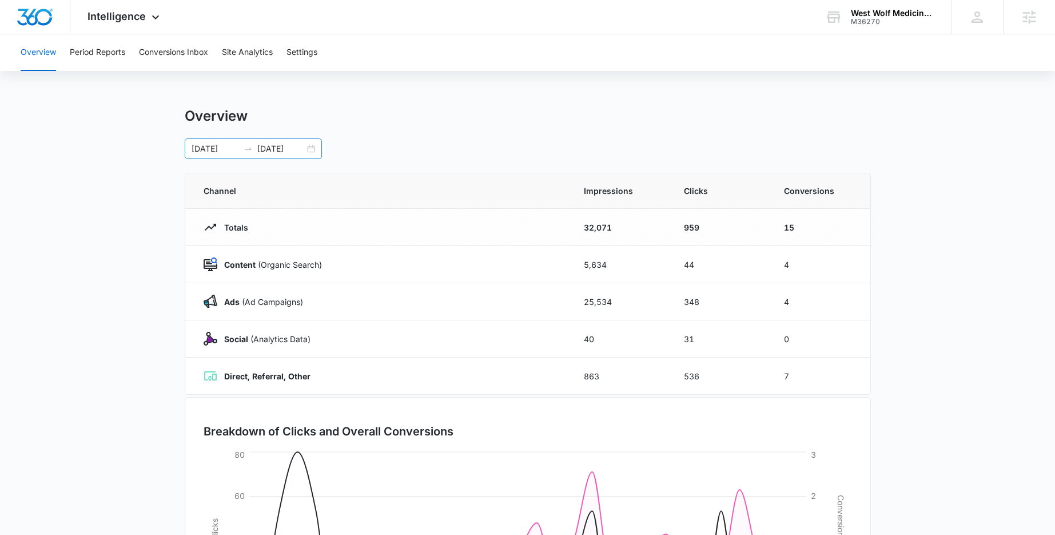
click at [309, 146] on div "06/01/2025 06/30/2025" at bounding box center [253, 148] width 137 height 21
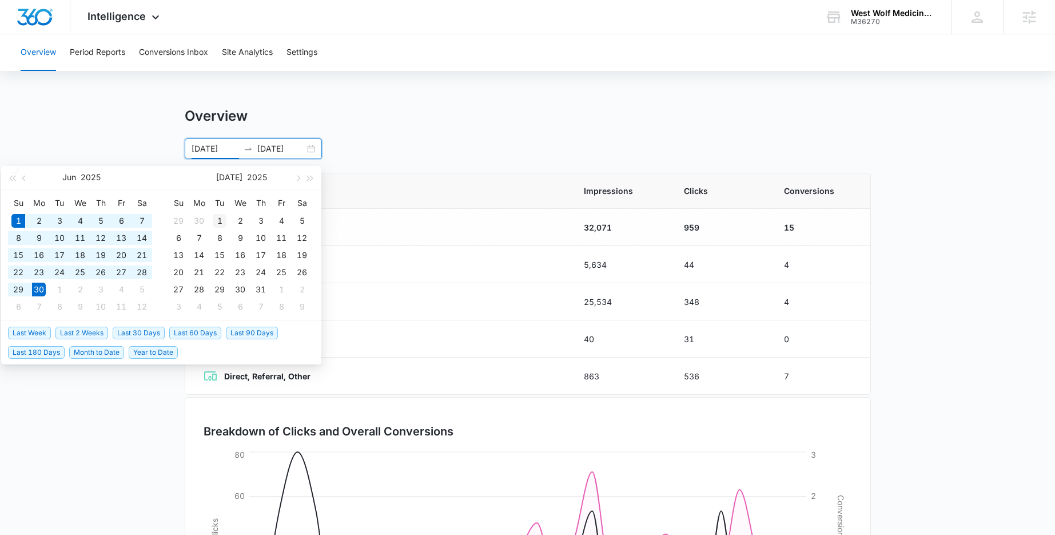
type input "07/01/2025"
click at [215, 218] on div "1" at bounding box center [220, 221] width 14 height 14
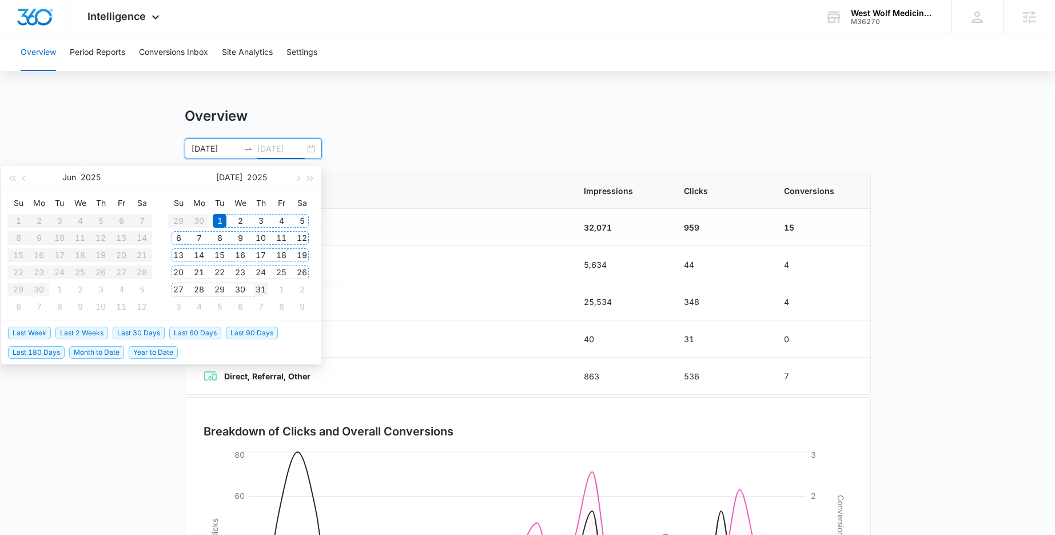
type input "07/31/2025"
click at [261, 292] on div "31" at bounding box center [261, 290] width 14 height 14
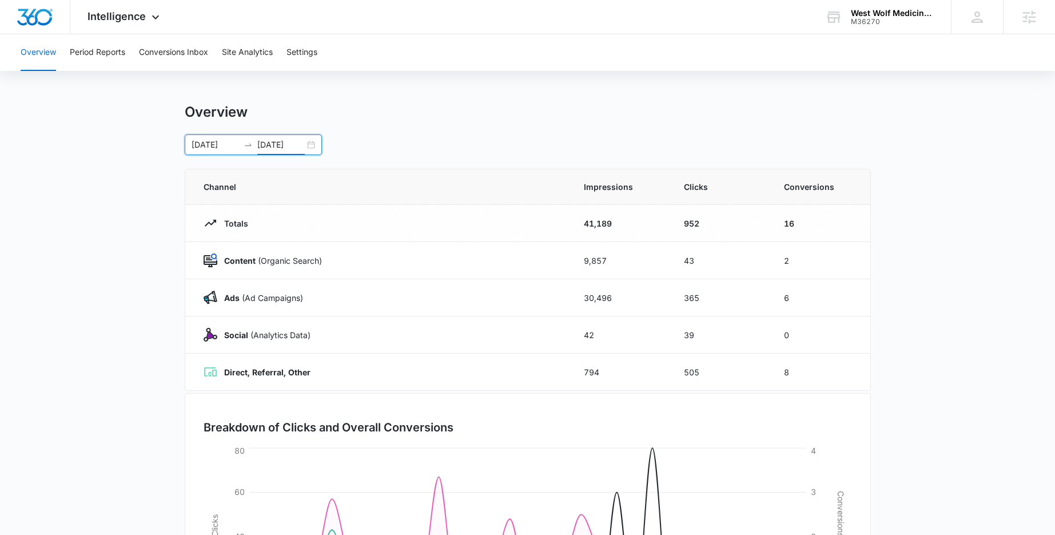
scroll to position [12, 0]
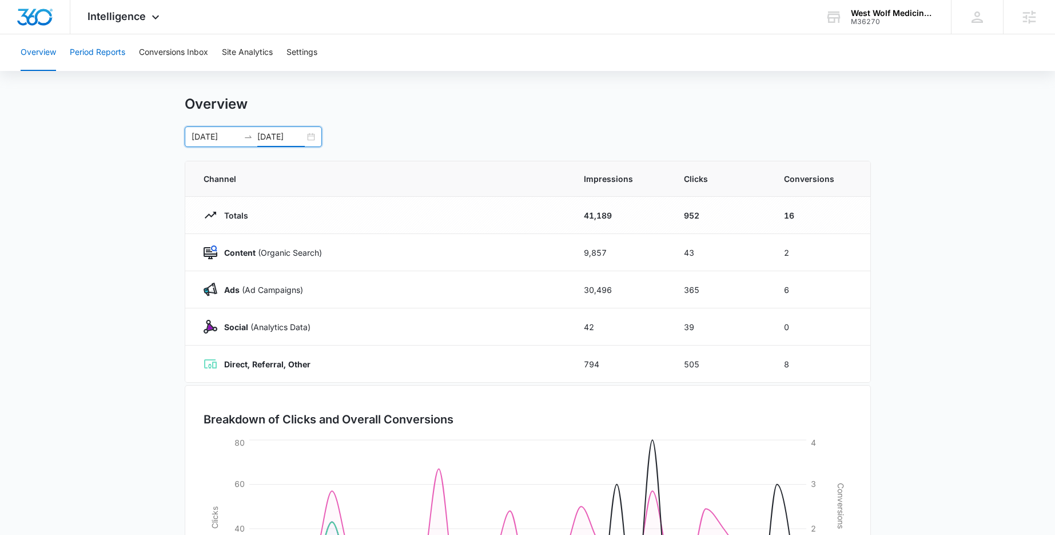
click at [105, 55] on button "Period Reports" at bounding box center [97, 52] width 55 height 37
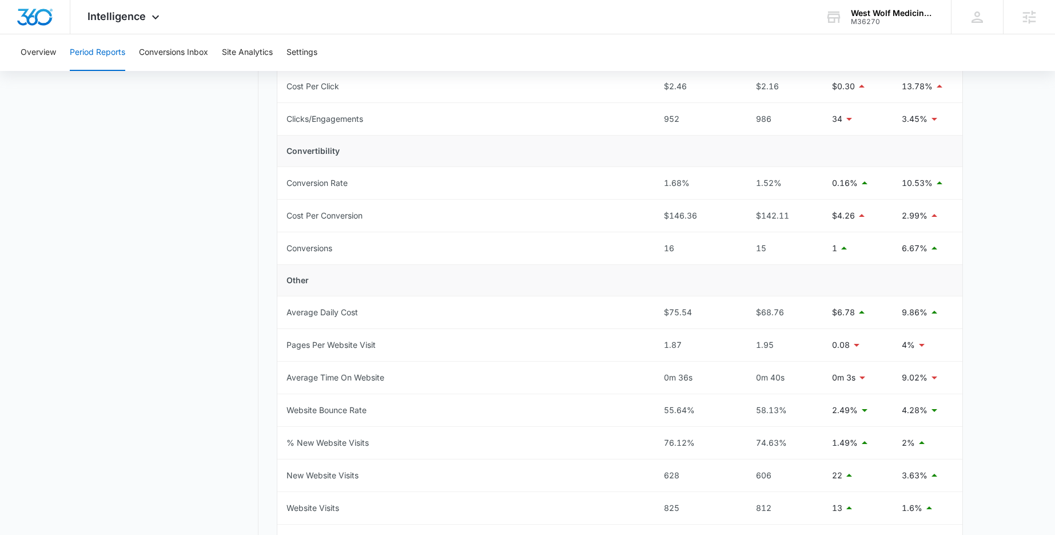
scroll to position [419, 0]
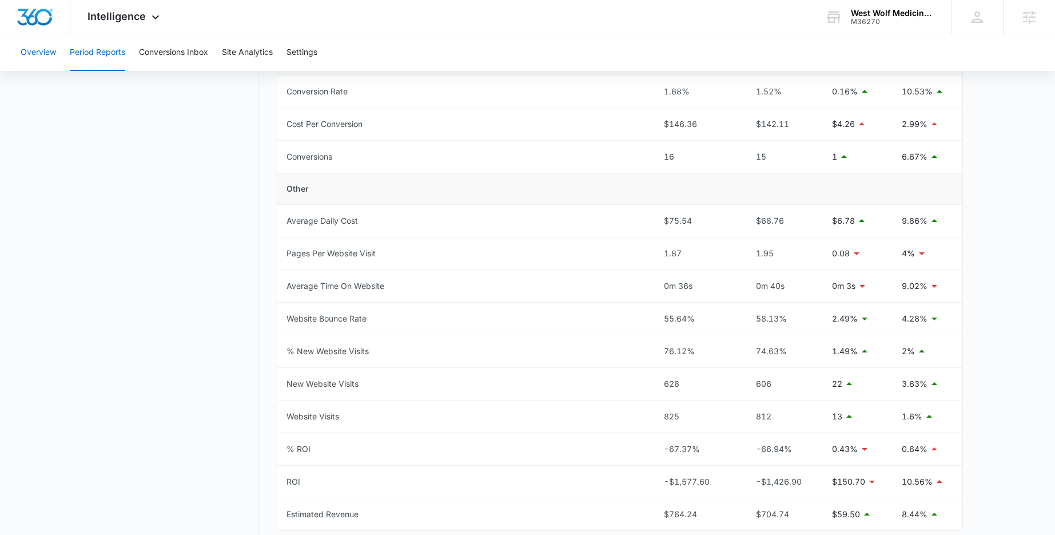
click at [34, 54] on button "Overview" at bounding box center [38, 52] width 35 height 37
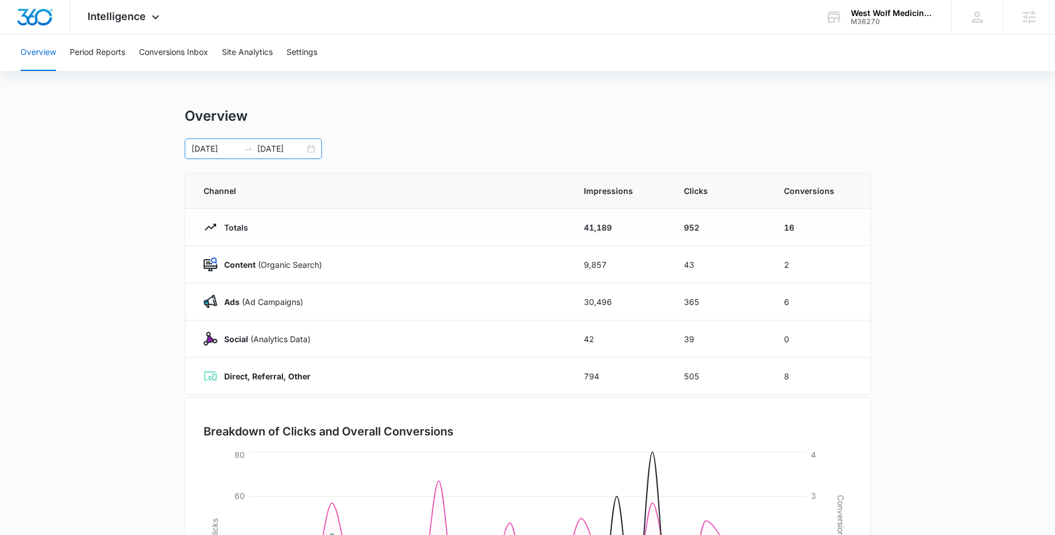
click at [312, 147] on div "07/01/2025 07/31/2025" at bounding box center [253, 148] width 137 height 21
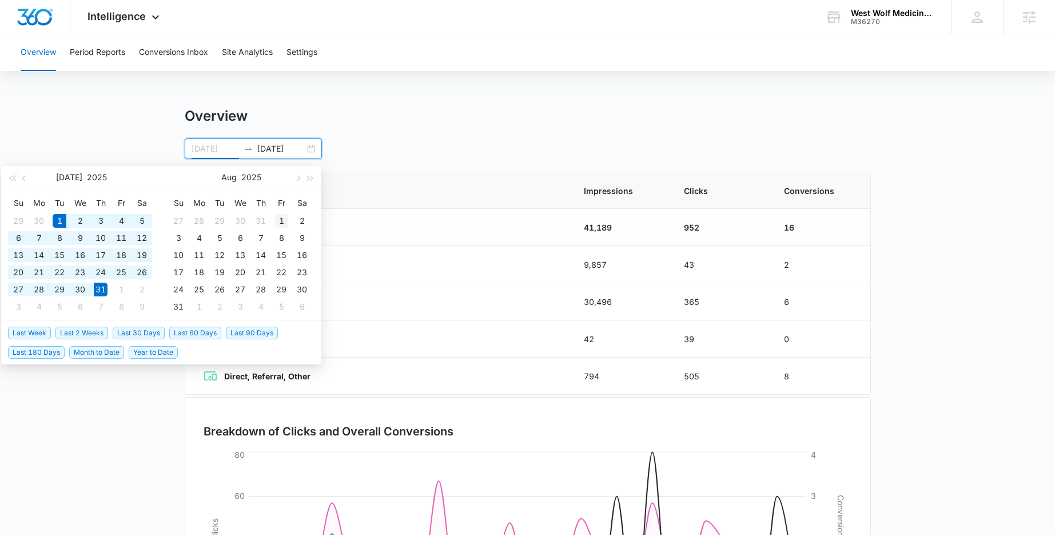
type input "08/01/2025"
click at [275, 219] on div "1" at bounding box center [282, 221] width 14 height 14
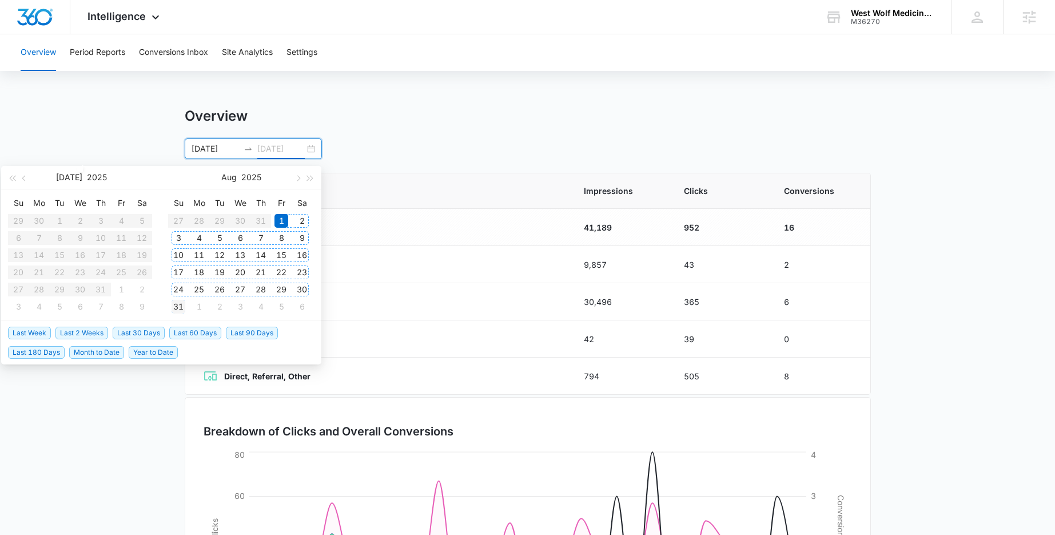
type input "08/31/2025"
click at [174, 308] on div "31" at bounding box center [179, 307] width 14 height 14
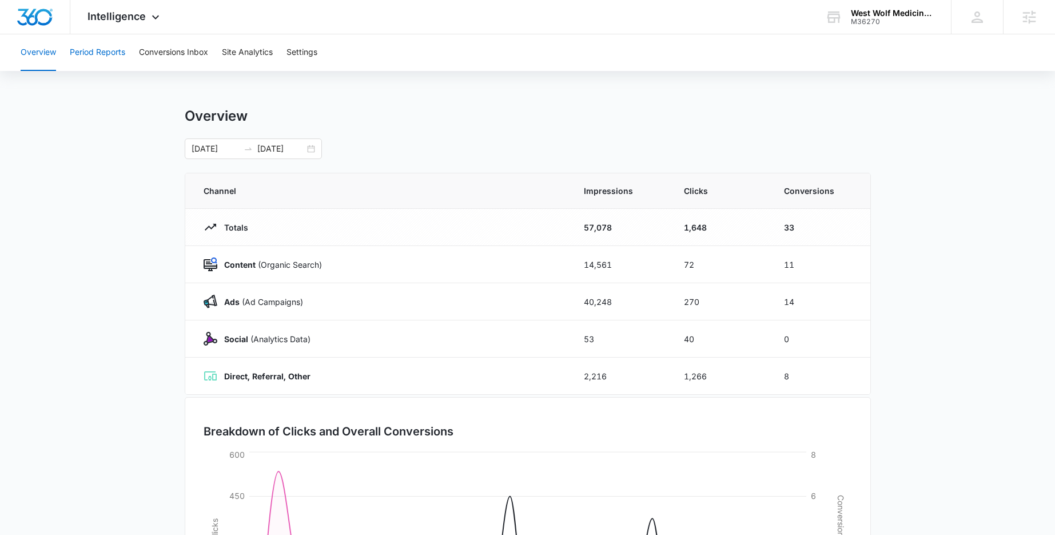
click at [107, 54] on button "Period Reports" at bounding box center [97, 52] width 55 height 37
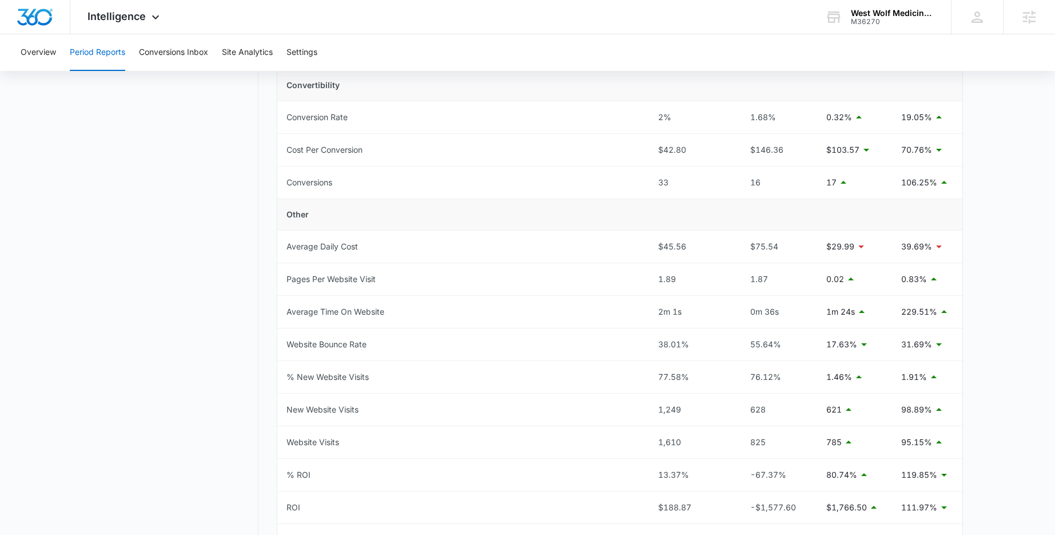
scroll to position [400, 0]
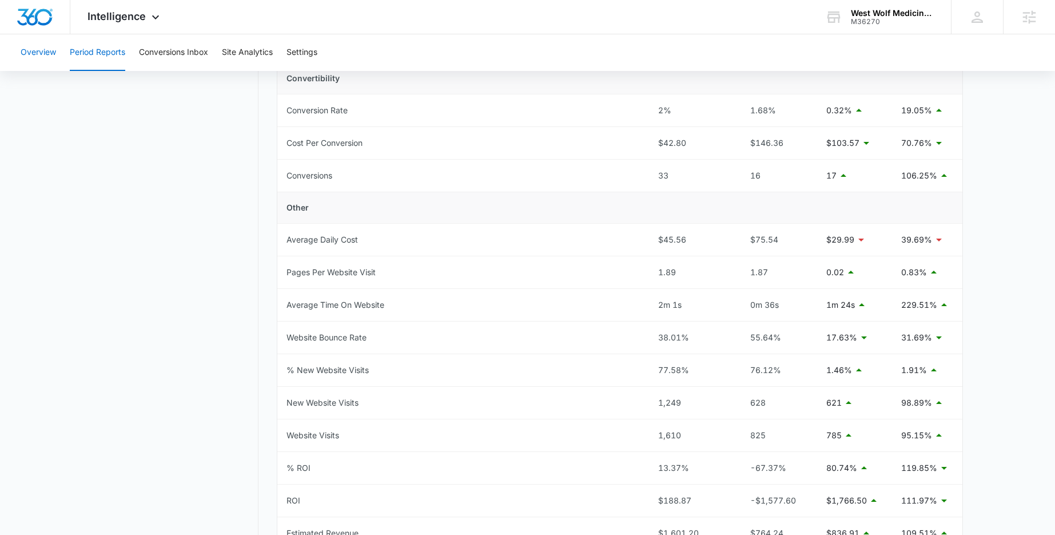
click at [42, 55] on button "Overview" at bounding box center [38, 52] width 35 height 37
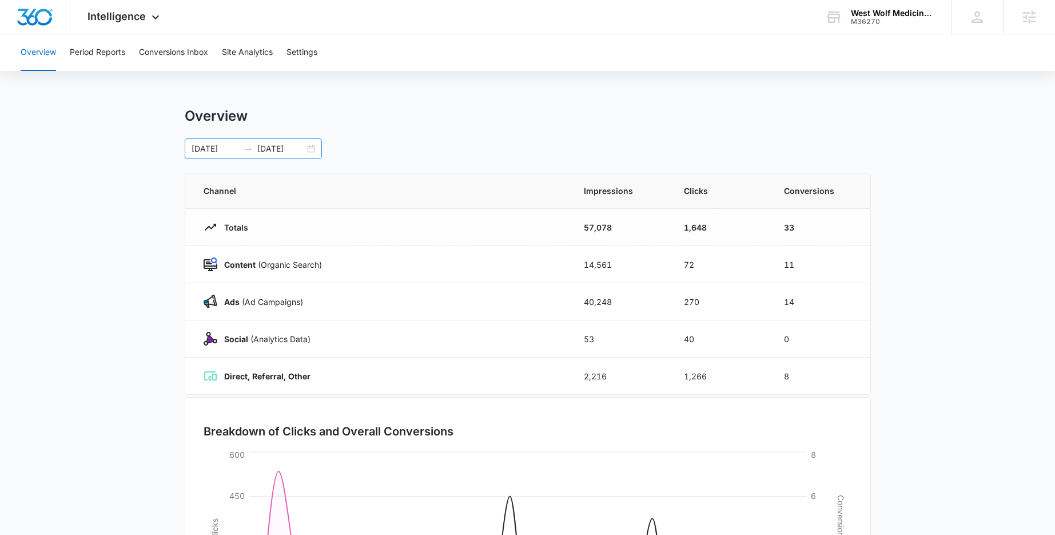
click at [320, 149] on div "08/01/2025 08/31/2025" at bounding box center [253, 148] width 137 height 21
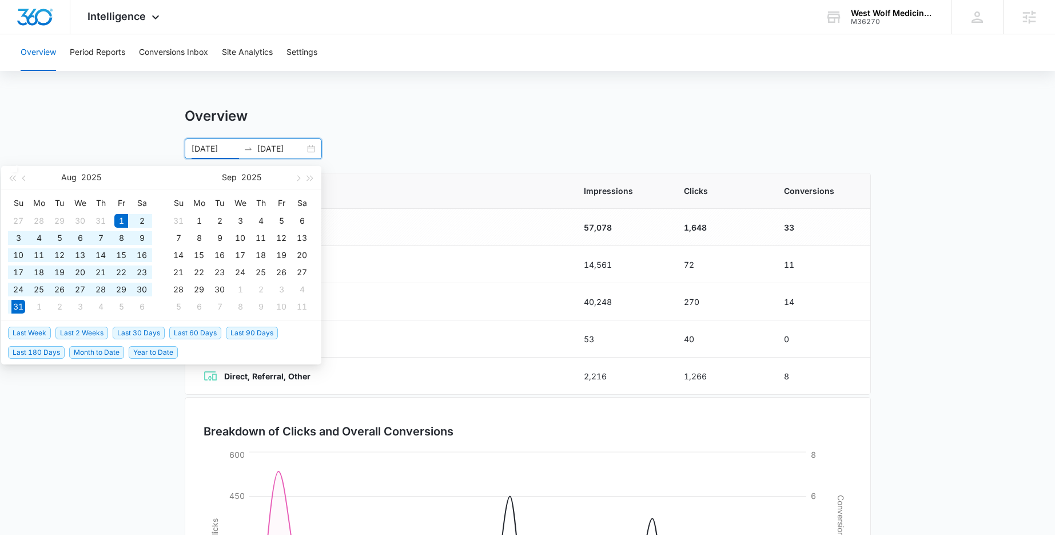
click at [312, 149] on div "08/01/2025 08/31/2025" at bounding box center [253, 148] width 137 height 21
type input "09/01/2025"
click at [203, 221] on div "1" at bounding box center [199, 221] width 14 height 14
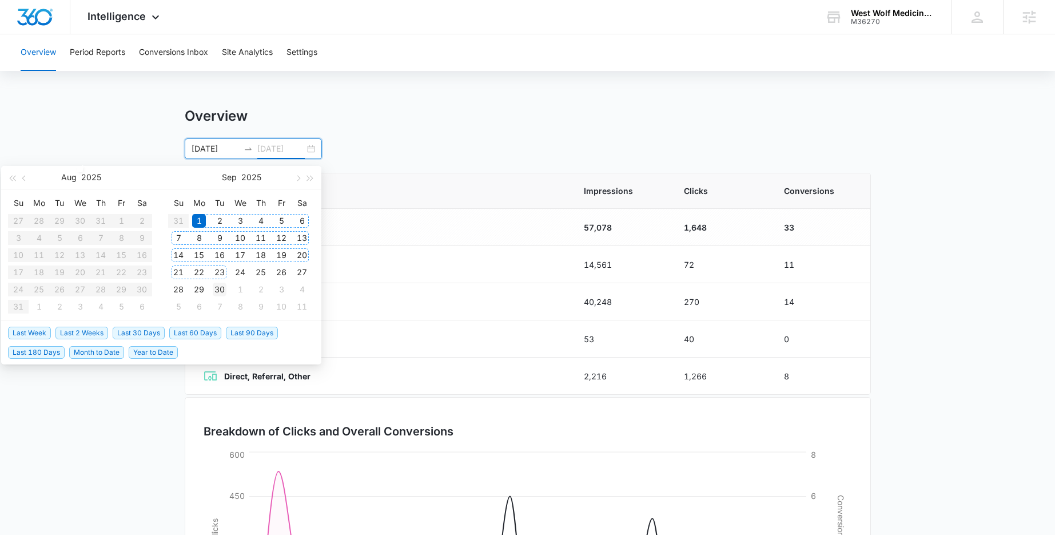
type input "09/30/2025"
click at [223, 289] on div "30" at bounding box center [220, 290] width 14 height 14
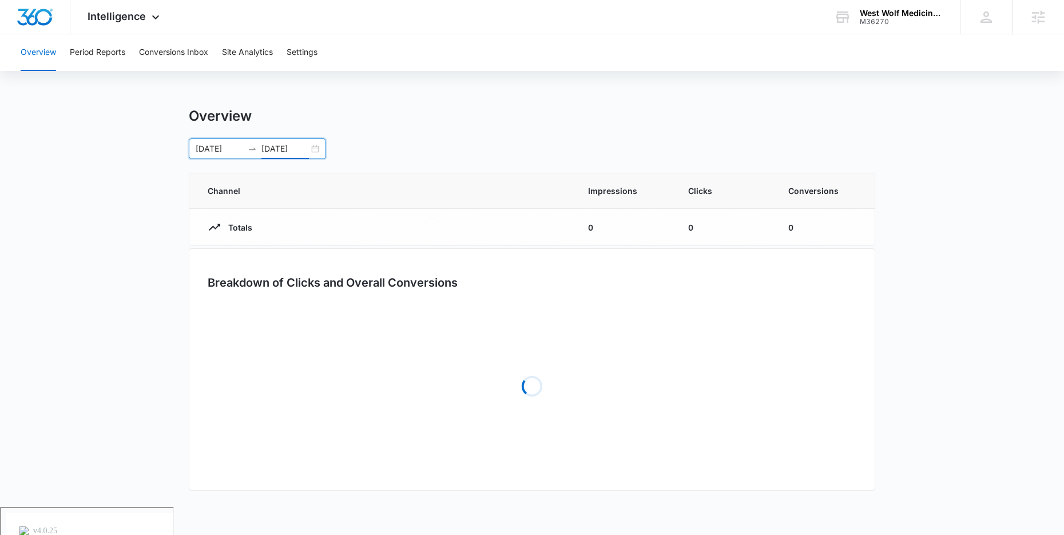
click at [476, 127] on div "Overview 09/01/2025 09/30/2025 Aug 2025 Su Mo Tu We Th Fr Sa 27 28 29 30 31 1 2…" at bounding box center [532, 133] width 686 height 51
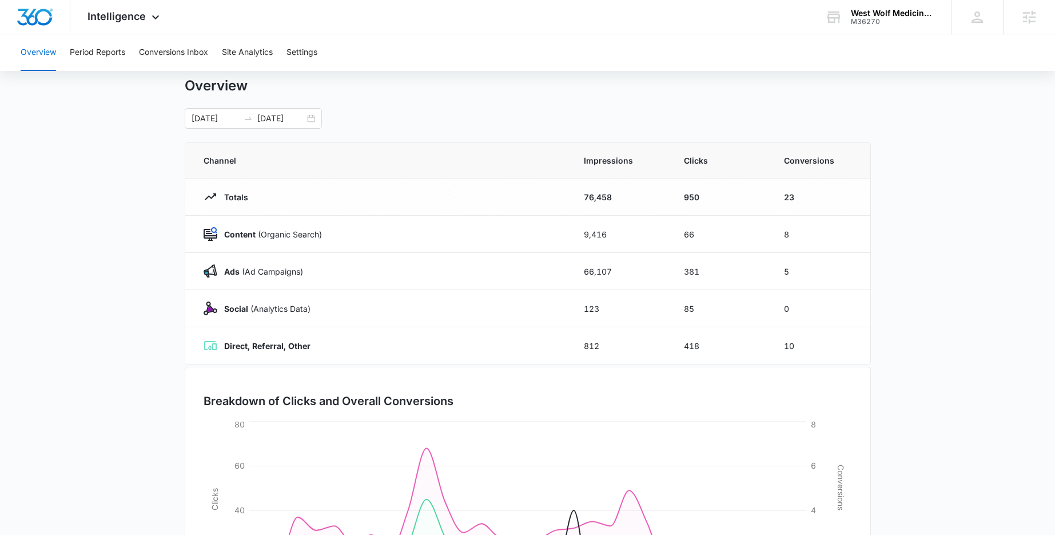
scroll to position [62, 0]
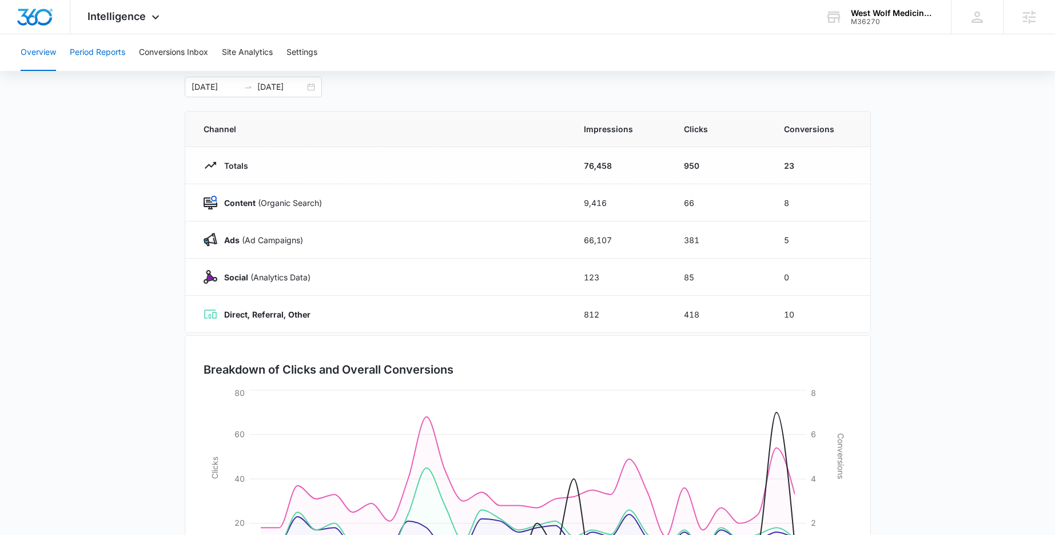
click at [113, 60] on button "Period Reports" at bounding box center [97, 52] width 55 height 37
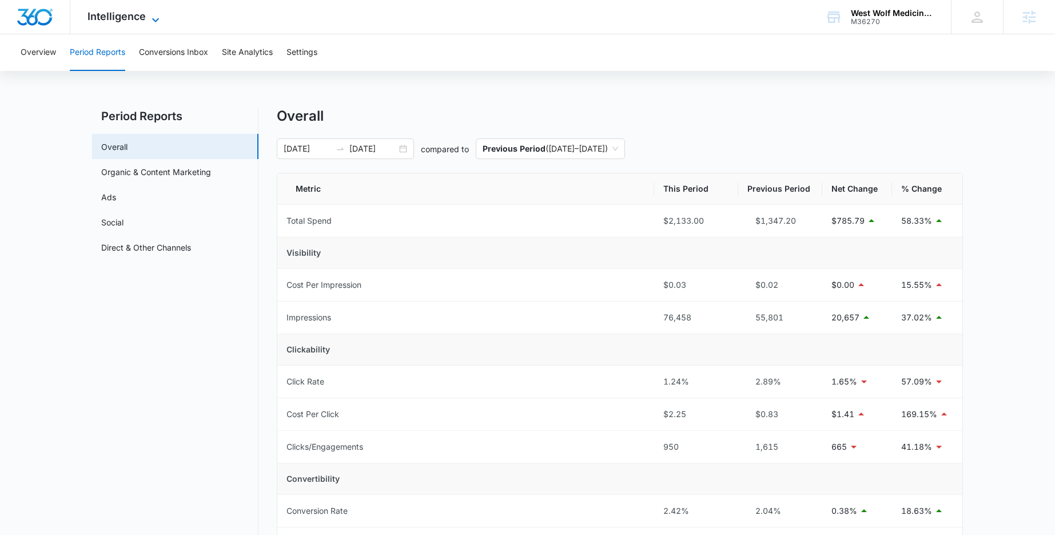
click at [151, 12] on div "Intelligence Apps Reputation Forms CRM Email Social Shop Payments POS Content A…" at bounding box center [124, 17] width 109 height 34
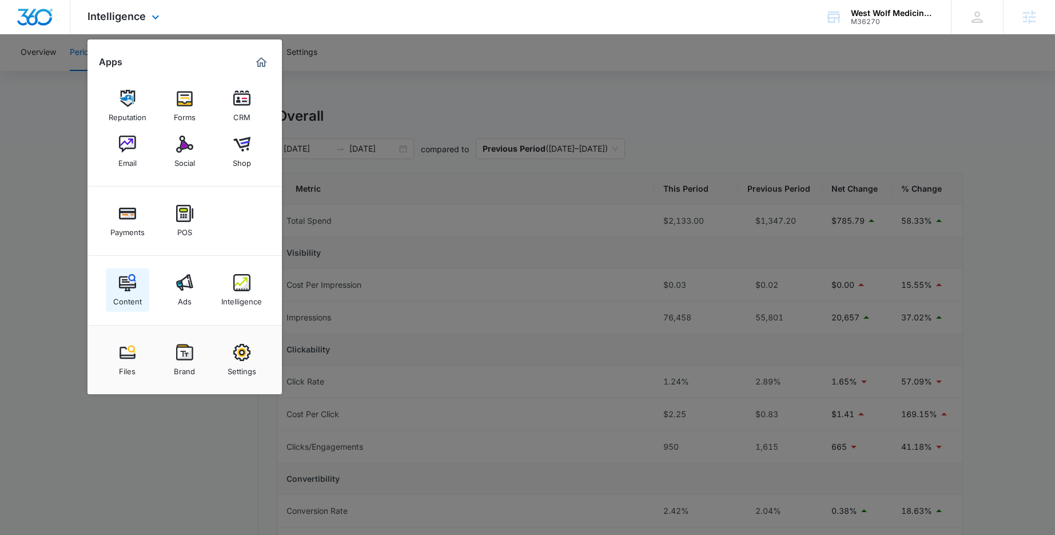
click at [130, 289] on img at bounding box center [127, 282] width 17 height 17
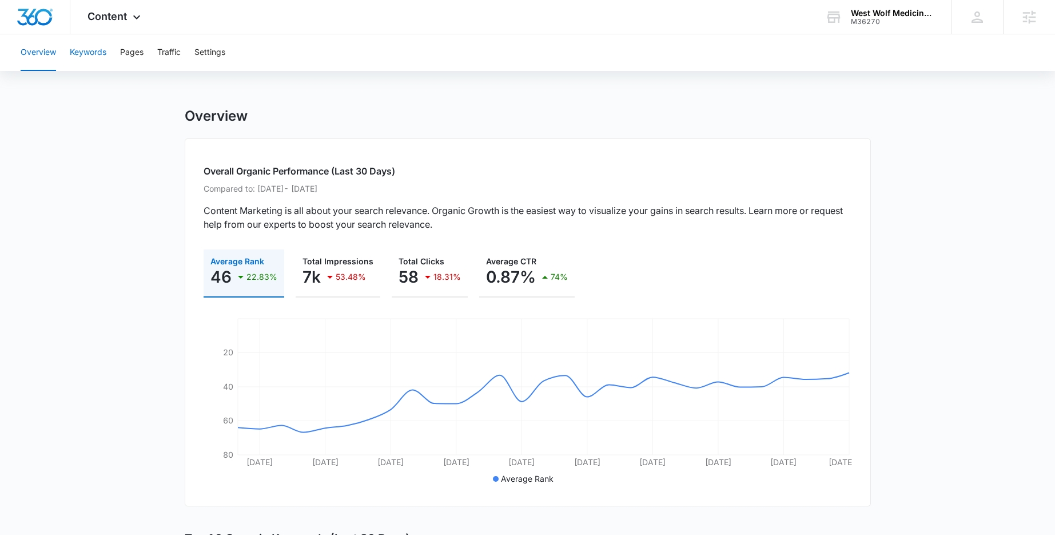
click at [91, 53] on button "Keywords" at bounding box center [88, 52] width 37 height 37
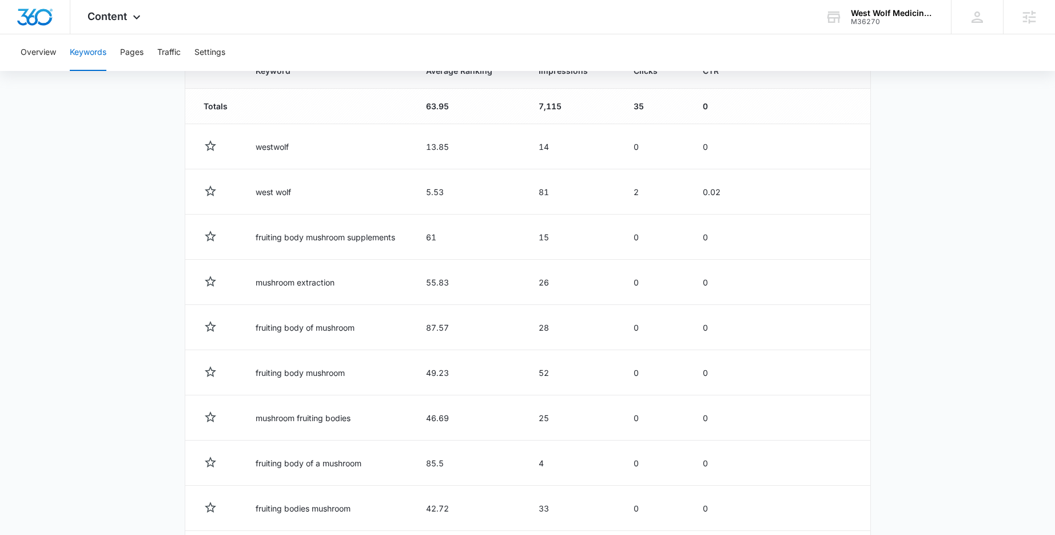
scroll to position [434, 0]
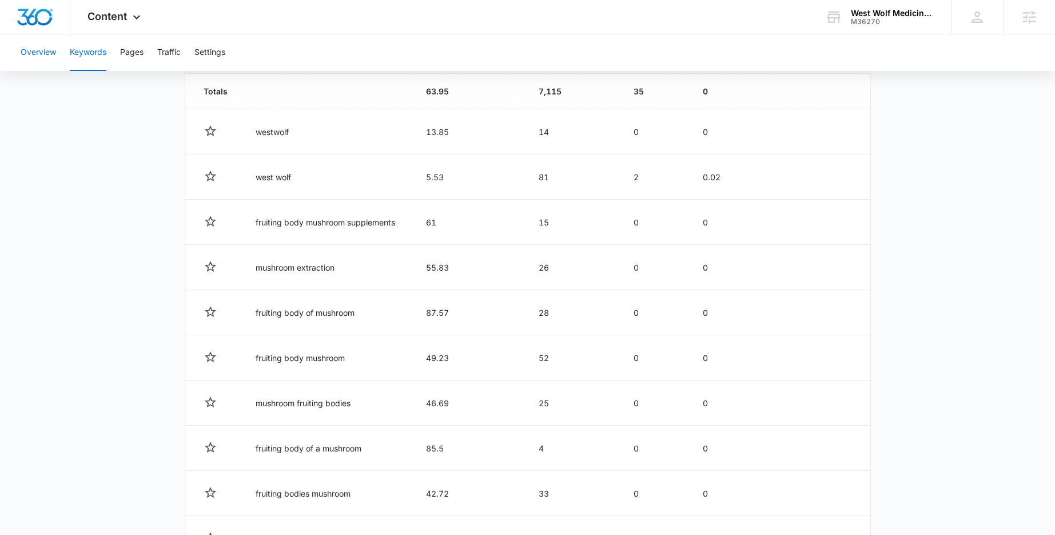
click at [43, 57] on button "Overview" at bounding box center [38, 52] width 35 height 37
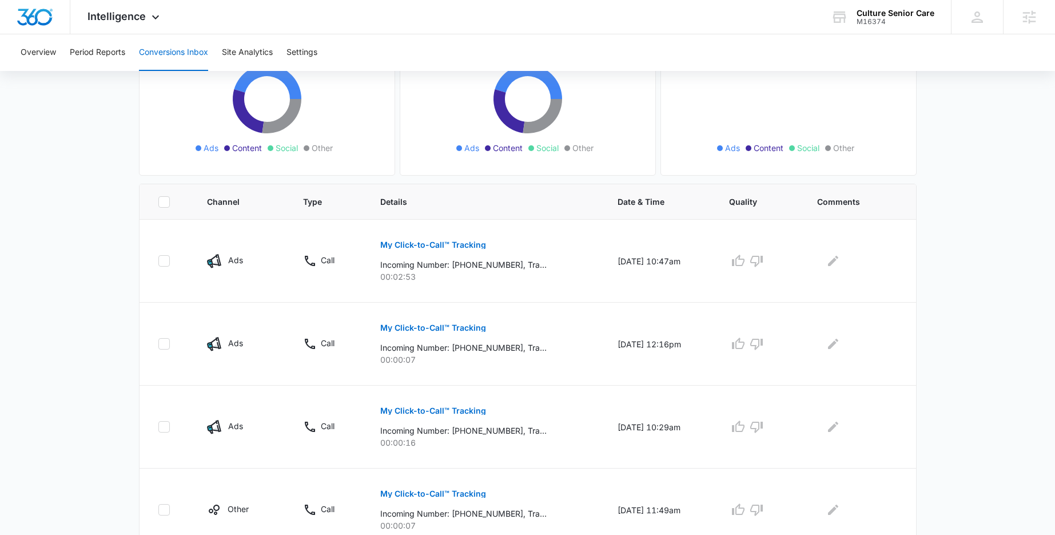
scroll to position [141, 0]
click at [411, 244] on p "My Click-to-Call™ Tracking" at bounding box center [433, 244] width 106 height 8
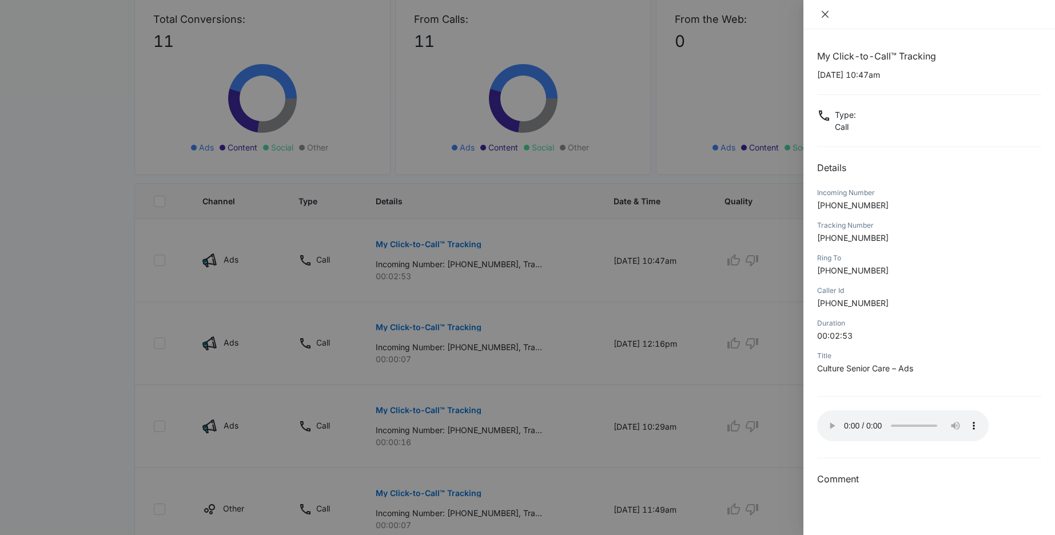
click at [823, 14] on icon "close" at bounding box center [825, 14] width 9 height 9
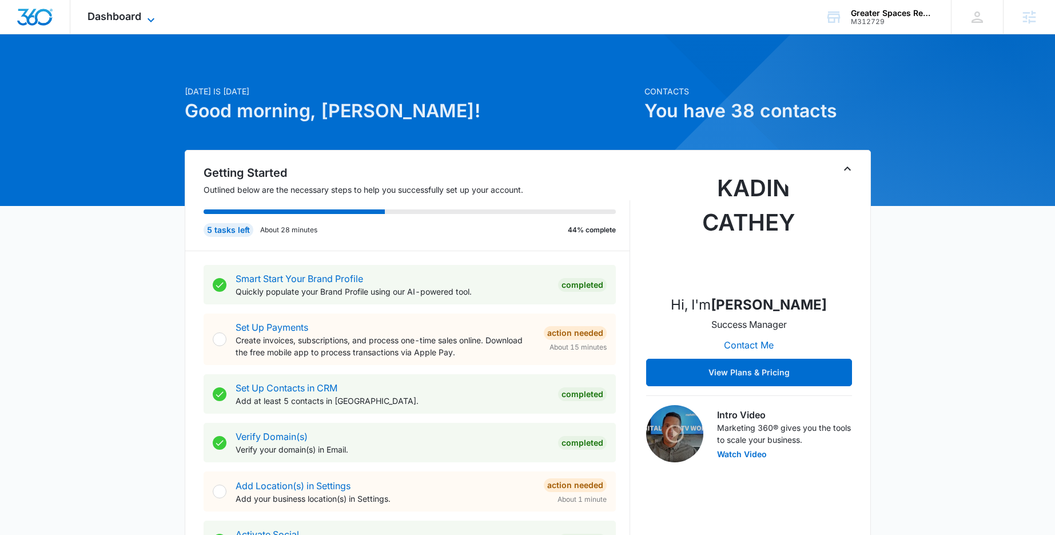
click at [150, 15] on icon at bounding box center [151, 20] width 14 height 14
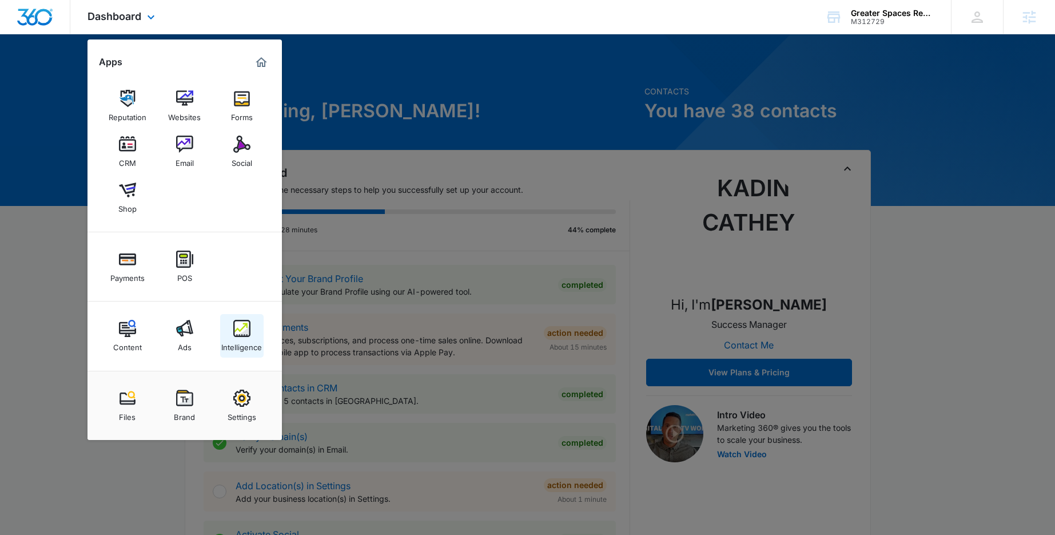
click at [240, 326] on img at bounding box center [241, 328] width 17 height 17
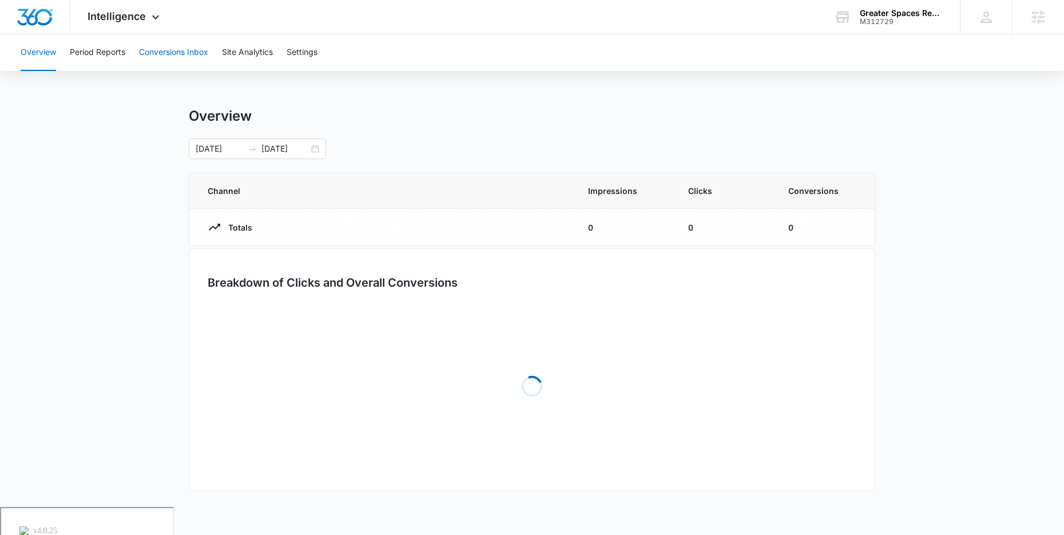
click at [177, 62] on button "Conversions Inbox" at bounding box center [173, 52] width 69 height 37
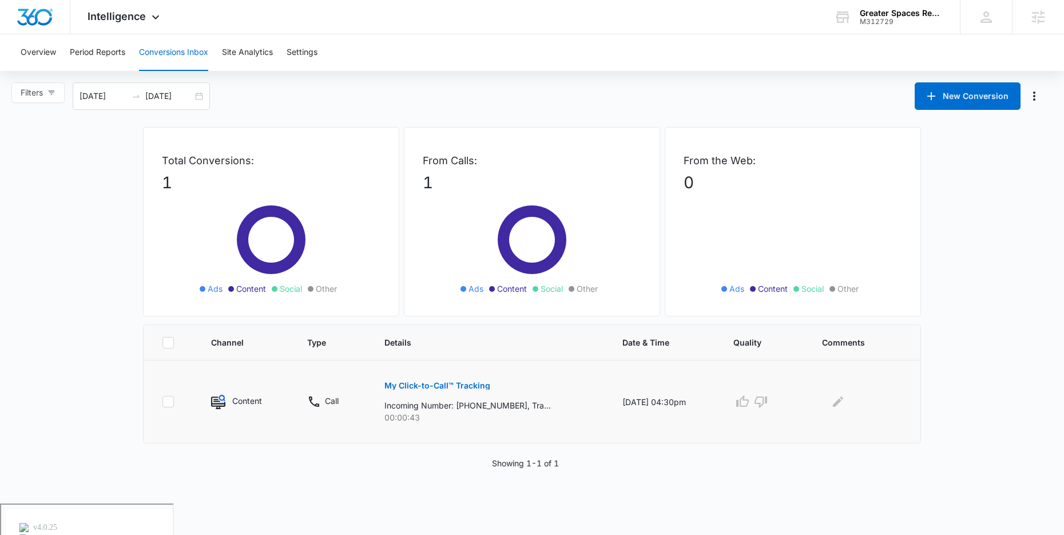
click at [170, 400] on icon at bounding box center [168, 401] width 7 height 5
click at [162, 402] on input "checkbox" at bounding box center [162, 402] width 1 height 1
checkbox input "true"
click at [170, 402] on icon at bounding box center [168, 401] width 10 height 10
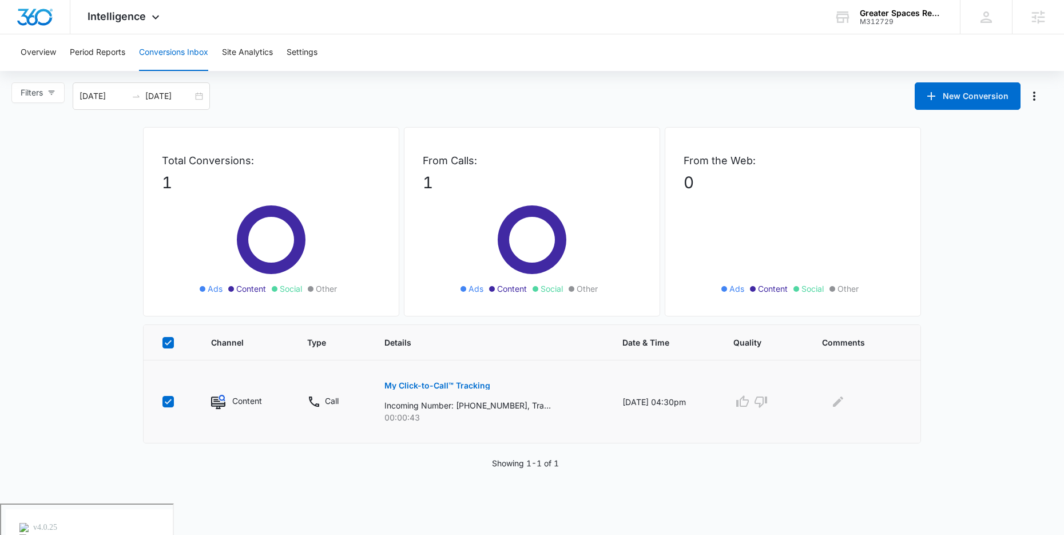
click at [162, 402] on input "checkbox" at bounding box center [162, 402] width 1 height 1
checkbox input "false"
click at [165, 399] on icon at bounding box center [168, 401] width 10 height 10
click at [162, 402] on input "checkbox" at bounding box center [162, 402] width 1 height 1
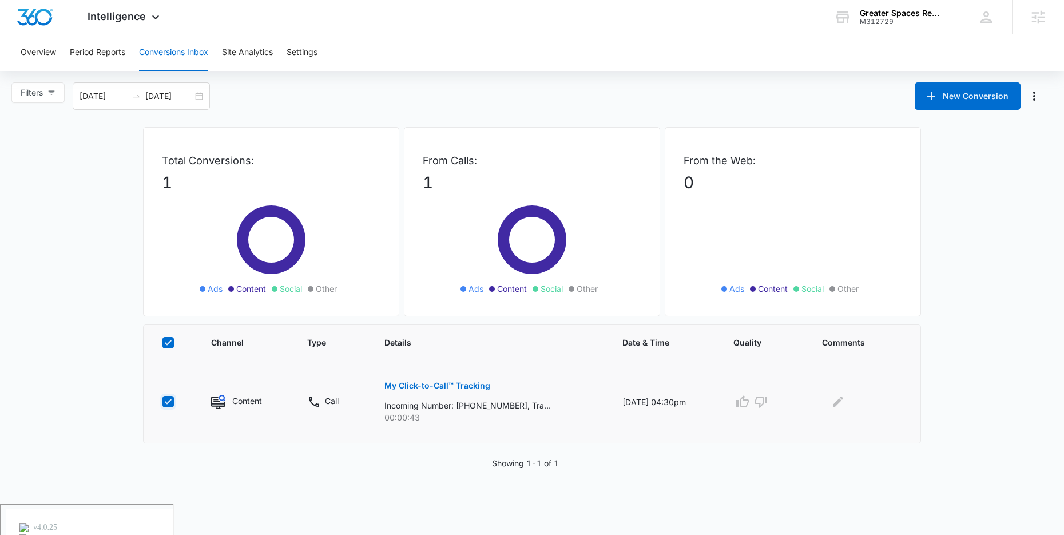
checkbox input "true"
click at [169, 403] on icon at bounding box center [168, 401] width 10 height 10
click at [162, 402] on input "checkbox" at bounding box center [162, 402] width 1 height 1
checkbox input "false"
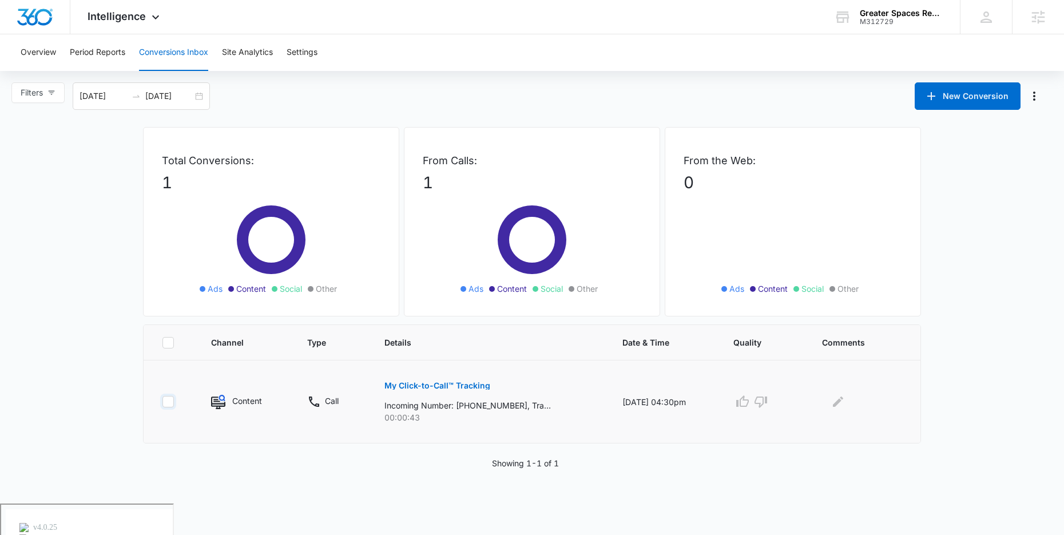
checkbox input "false"
click at [842, 403] on icon "Edit Comments" at bounding box center [838, 401] width 10 height 10
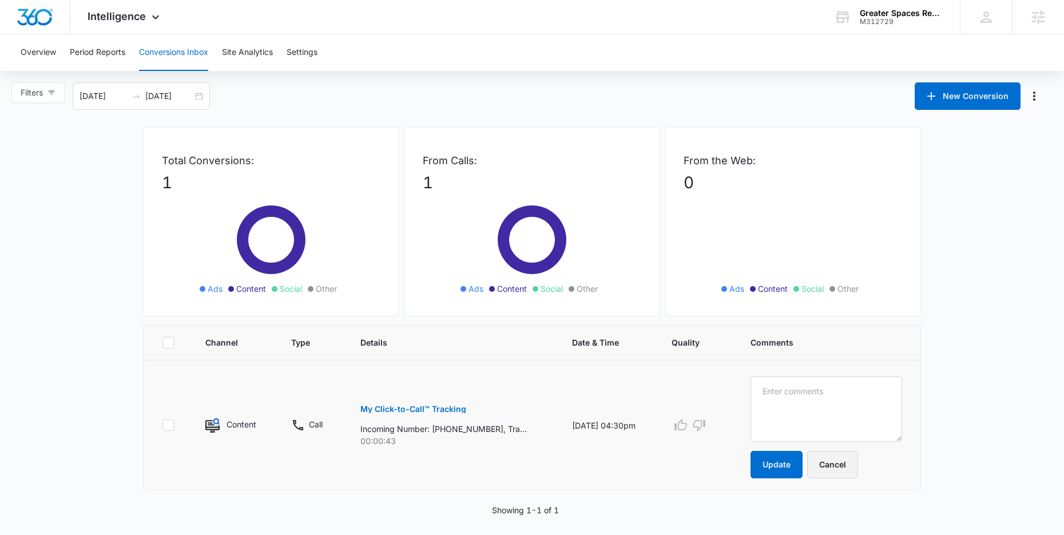
click at [851, 470] on button "Cancel" at bounding box center [832, 464] width 51 height 27
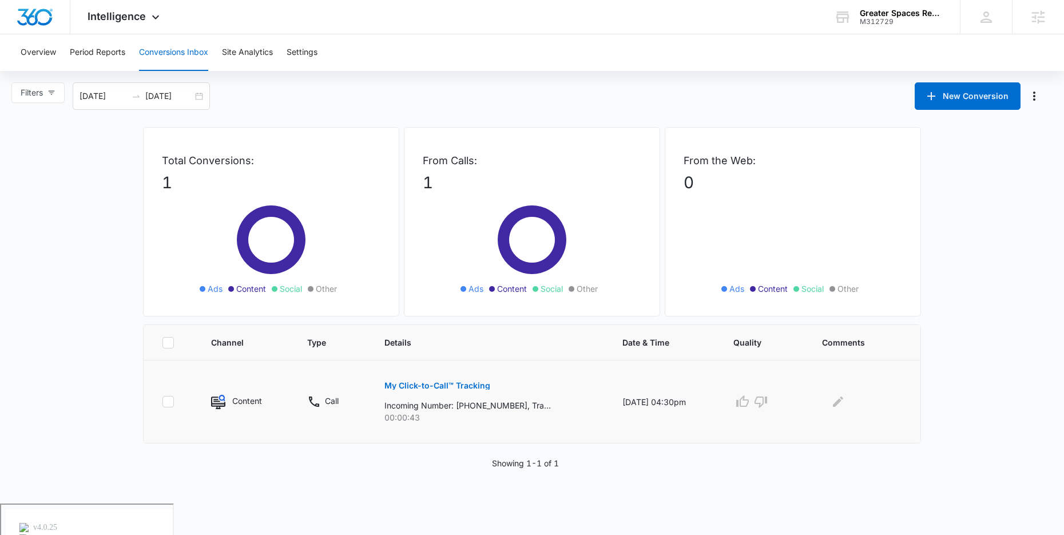
click at [403, 384] on p "My Click-to-Call™ Tracking" at bounding box center [437, 386] width 106 height 8
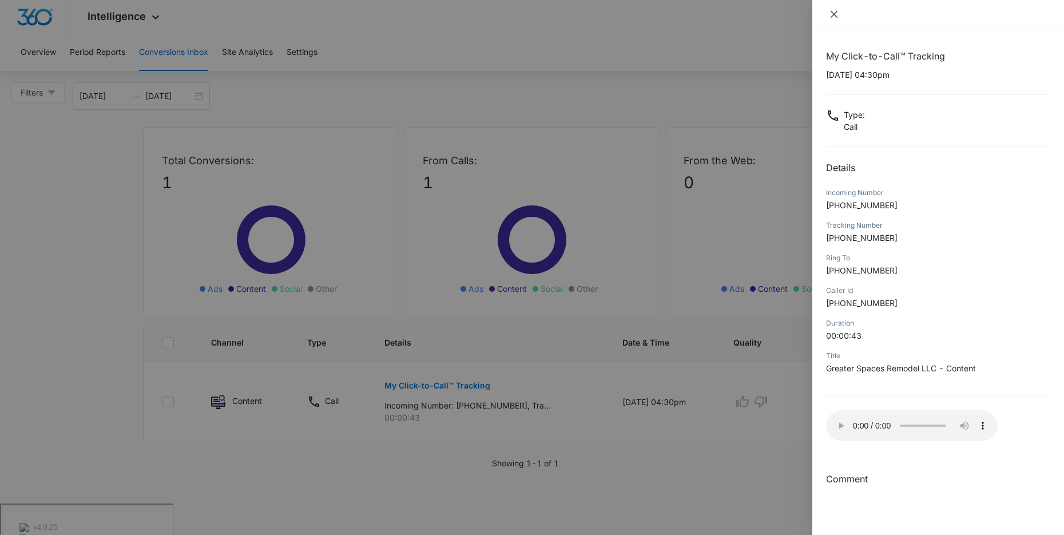
click at [833, 13] on icon "close" at bounding box center [833, 14] width 9 height 9
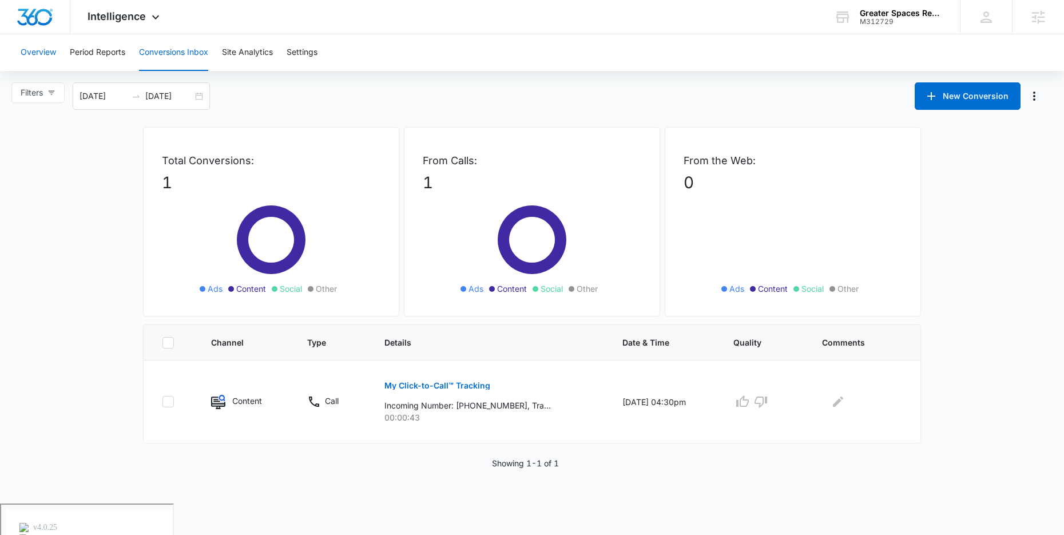
click at [35, 53] on button "Overview" at bounding box center [38, 52] width 35 height 37
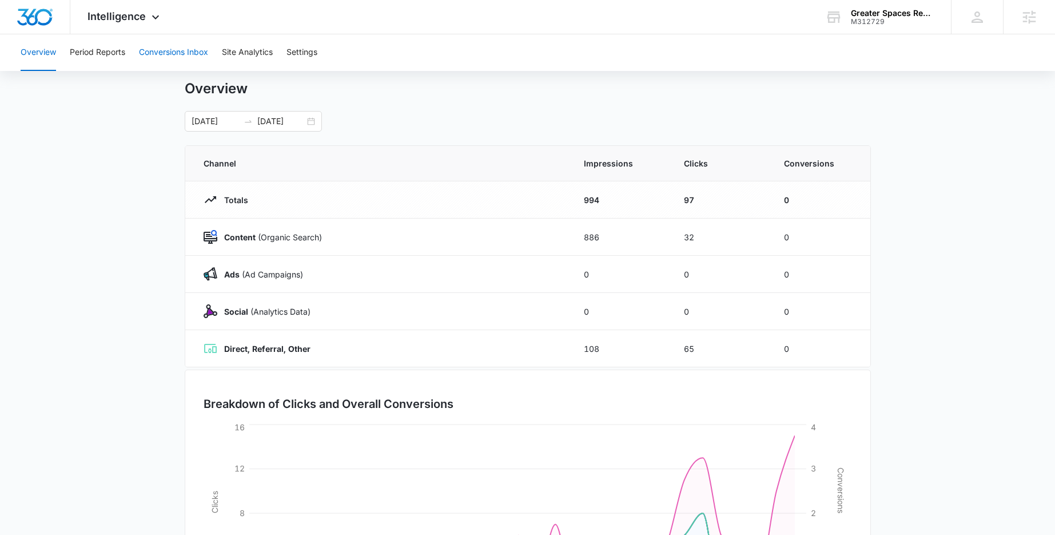
scroll to position [18, 0]
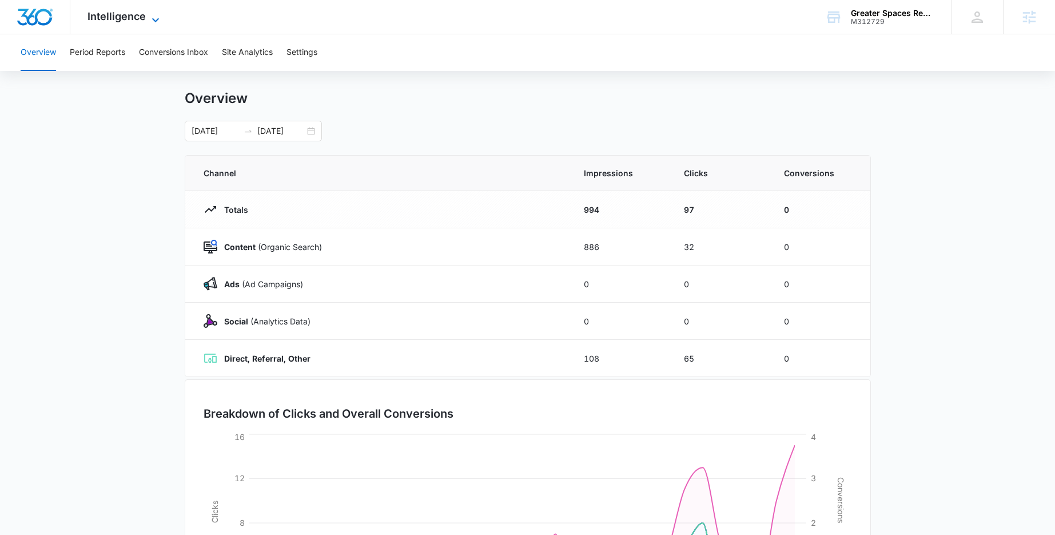
click at [142, 13] on span "Intelligence" at bounding box center [117, 16] width 58 height 12
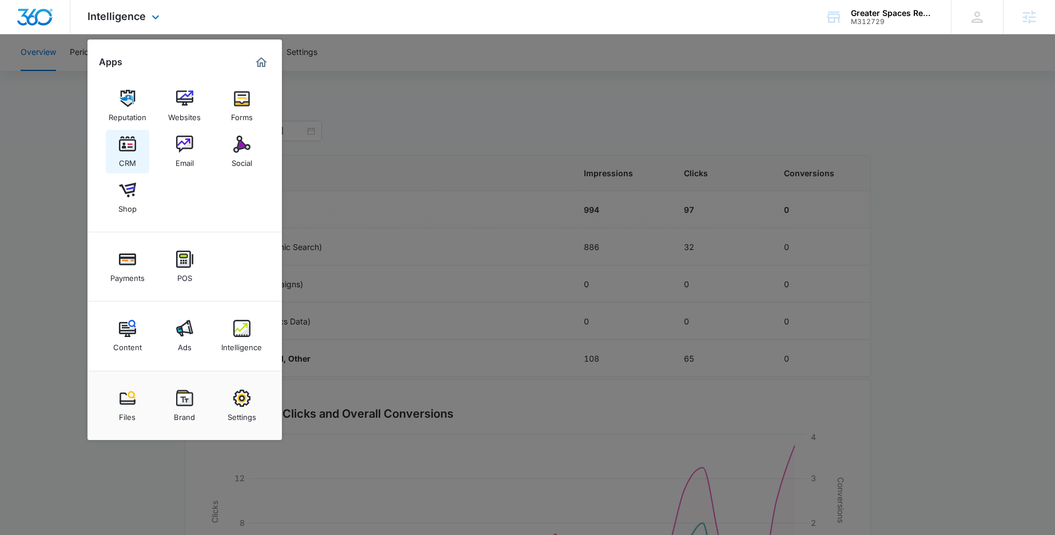
click at [130, 146] on img at bounding box center [127, 144] width 17 height 17
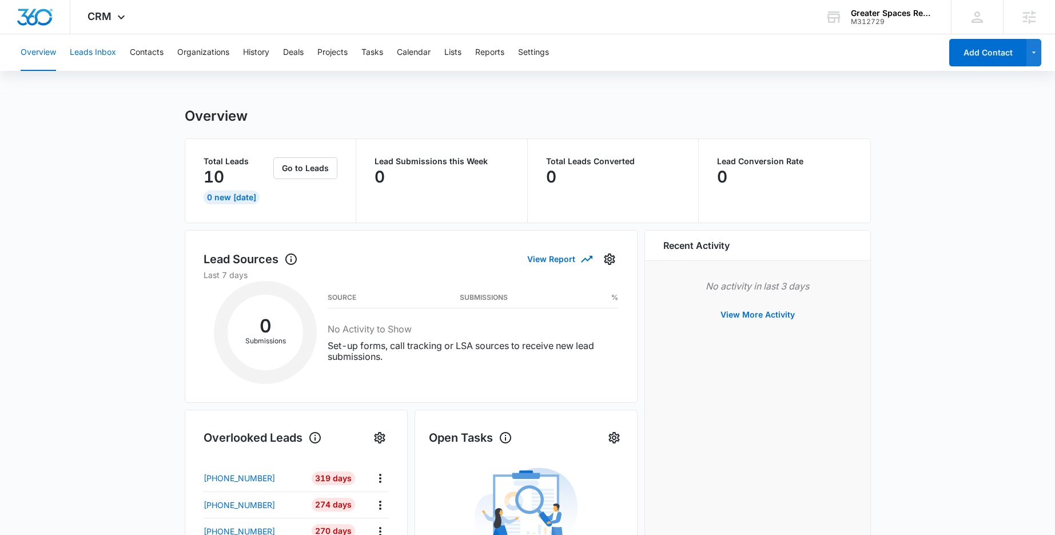
click at [93, 54] on button "Leads Inbox" at bounding box center [93, 52] width 46 height 37
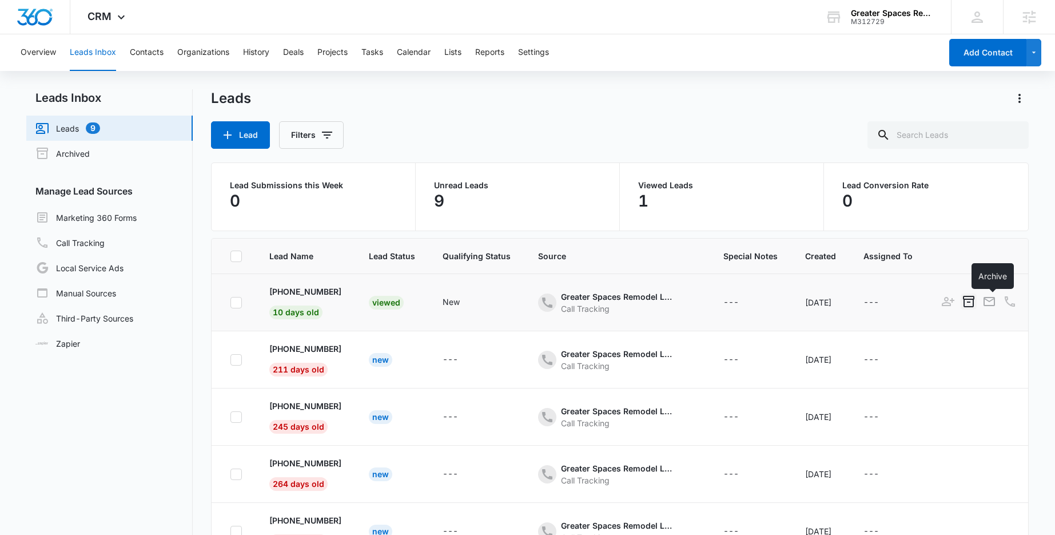
click at [976, 305] on icon "Archive" at bounding box center [969, 302] width 14 height 14
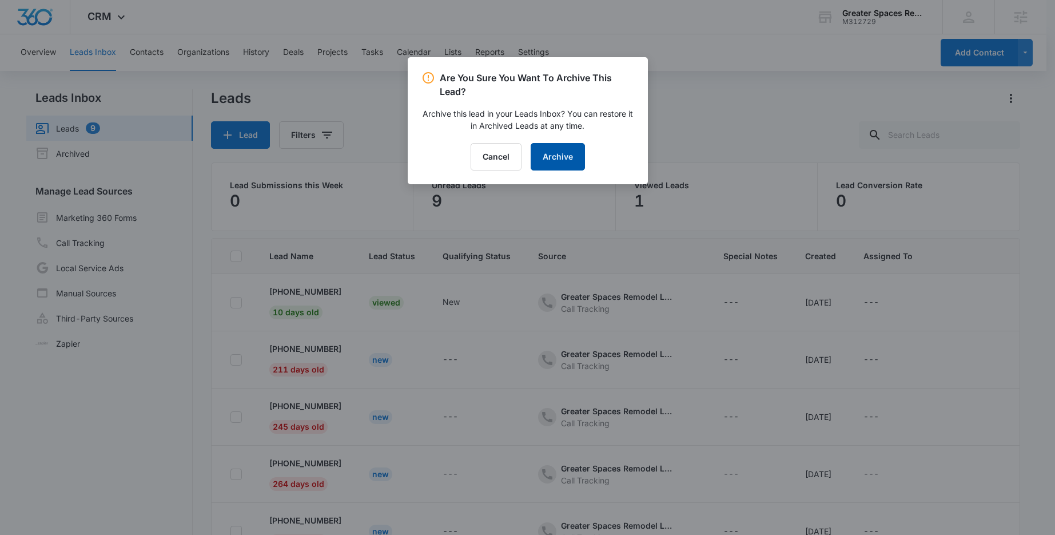
click at [555, 160] on button "Archive" at bounding box center [558, 156] width 54 height 27
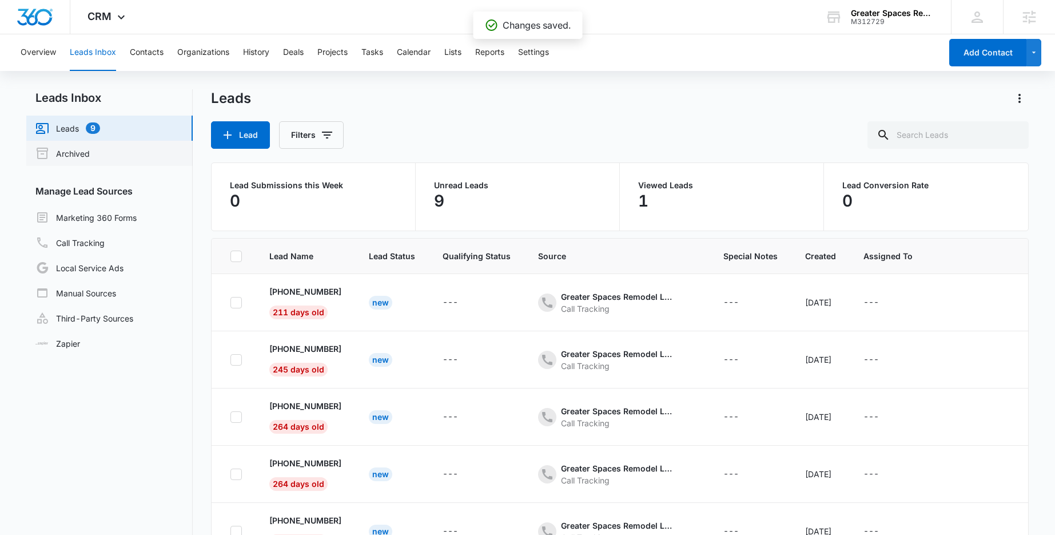
click at [90, 154] on link "Archived" at bounding box center [62, 153] width 54 height 14
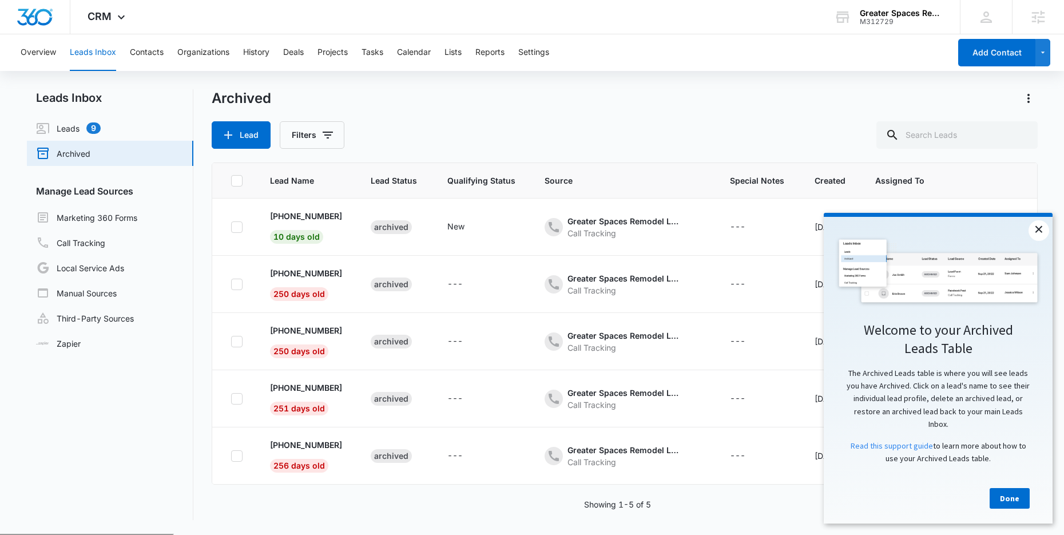
click at [1036, 232] on link "×" at bounding box center [1038, 230] width 21 height 21
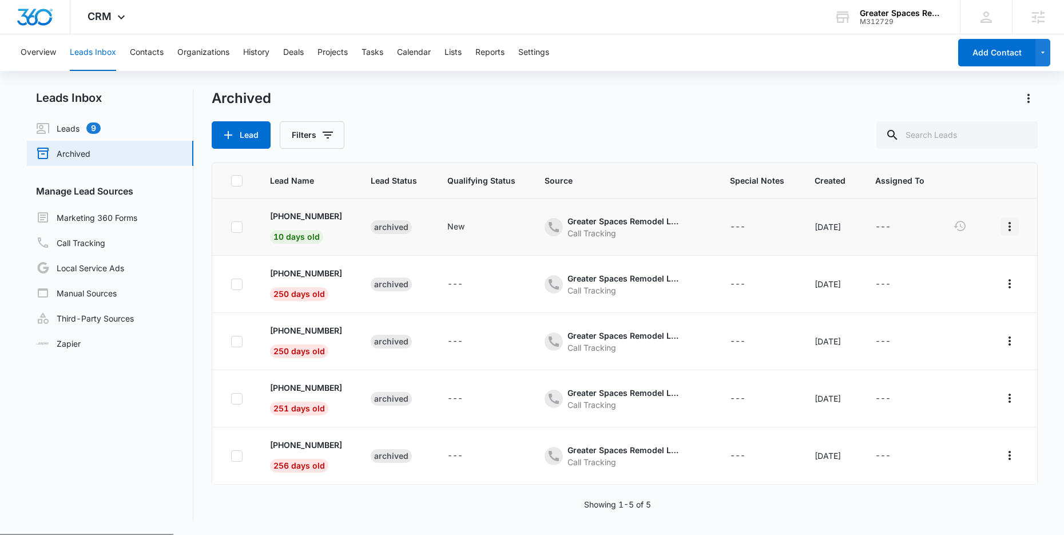
click at [1016, 226] on icon "actions.actions" at bounding box center [1010, 227] width 14 height 14
click at [601, 98] on div "Archived" at bounding box center [625, 98] width 826 height 18
click at [1016, 225] on icon "actions.actions" at bounding box center [1010, 227] width 14 height 14
click at [767, 142] on div "Lead Filters" at bounding box center [625, 134] width 826 height 27
click at [1016, 224] on icon "actions.actions" at bounding box center [1010, 227] width 14 height 14
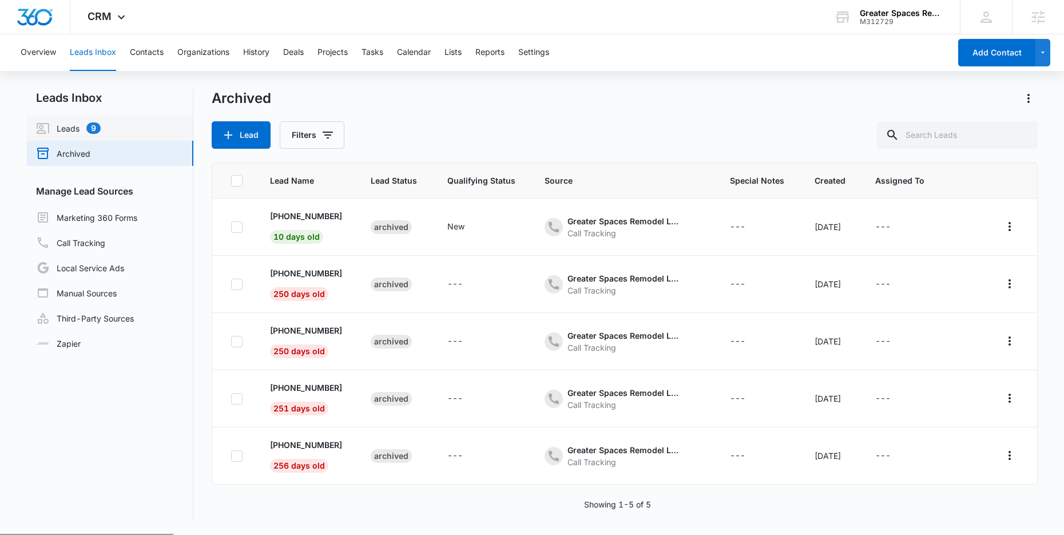
click at [79, 129] on link "Leads 9" at bounding box center [68, 128] width 65 height 14
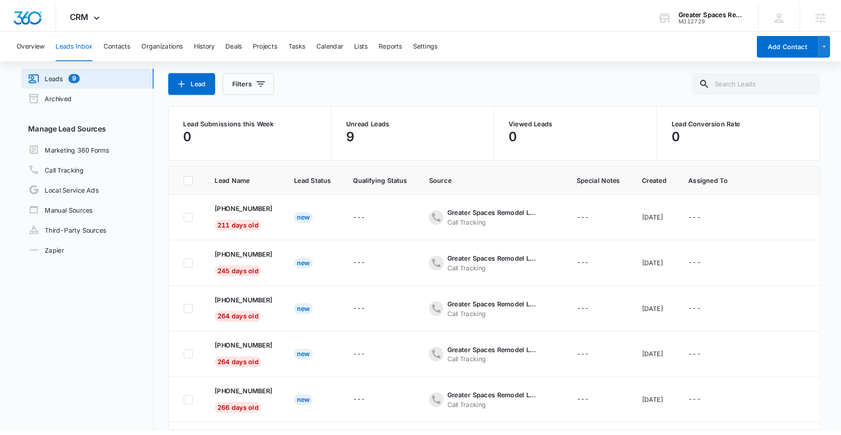
scroll to position [74, 0]
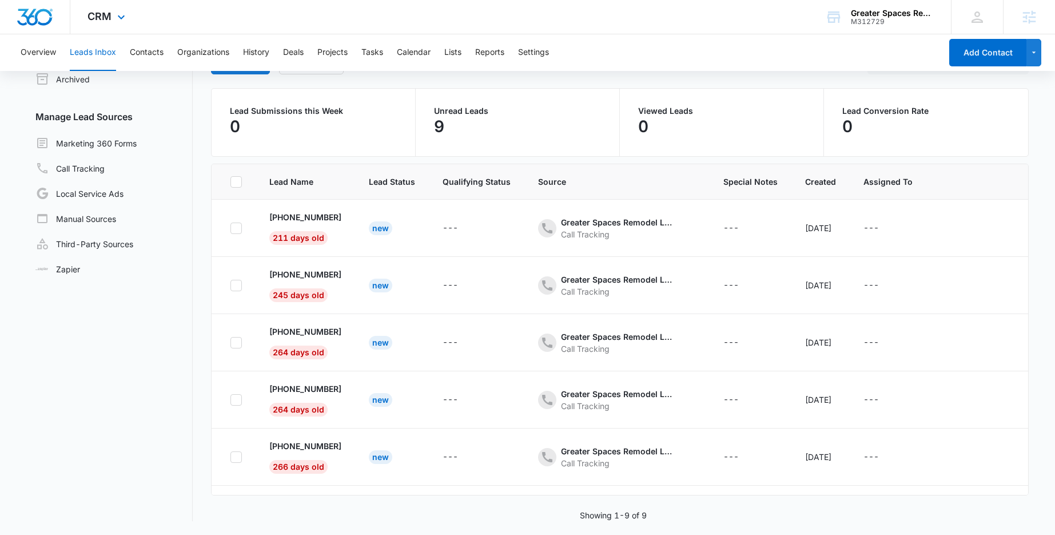
click at [619, 23] on div "CRM Apps Reputation Websites Forms CRM Email Social Shop Payments POS Content A…" at bounding box center [527, 17] width 1055 height 34
